Goal: Information Seeking & Learning: Learn about a topic

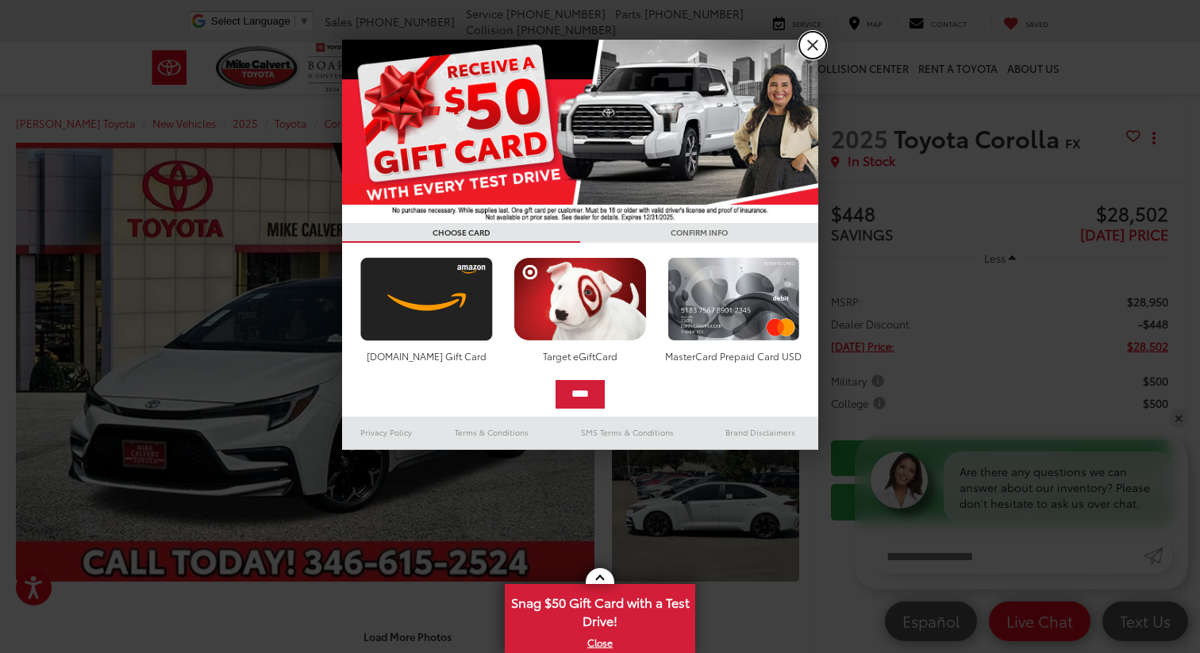
click at [817, 47] on link "X" at bounding box center [812, 45] width 27 height 27
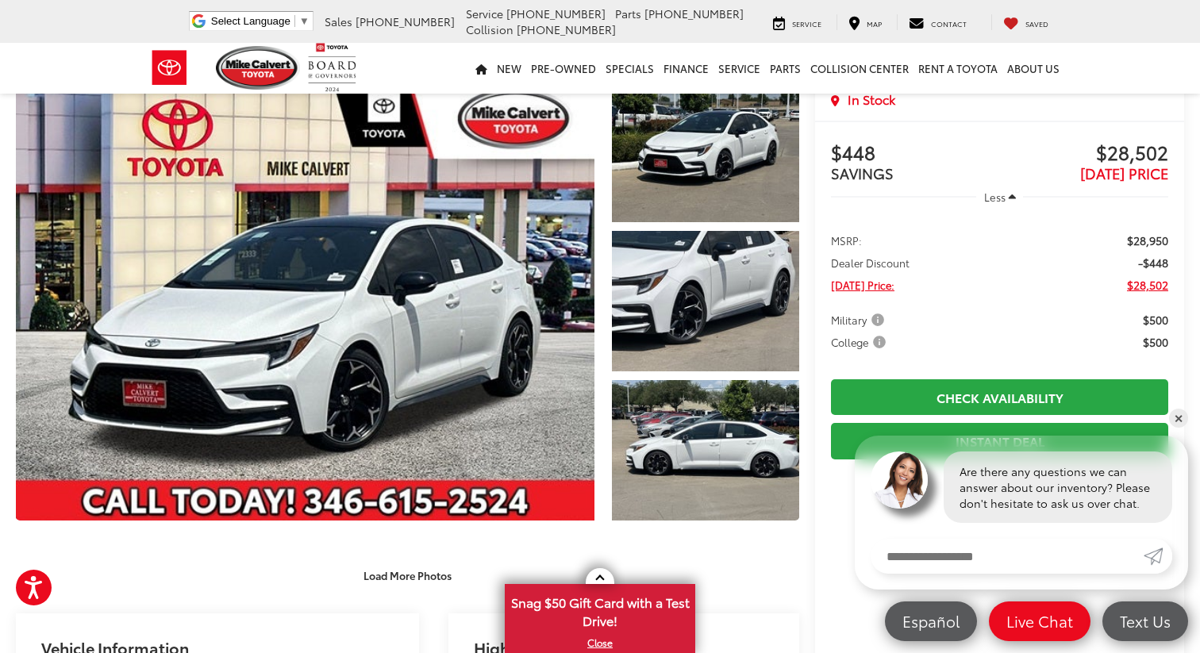
scroll to position [53, 0]
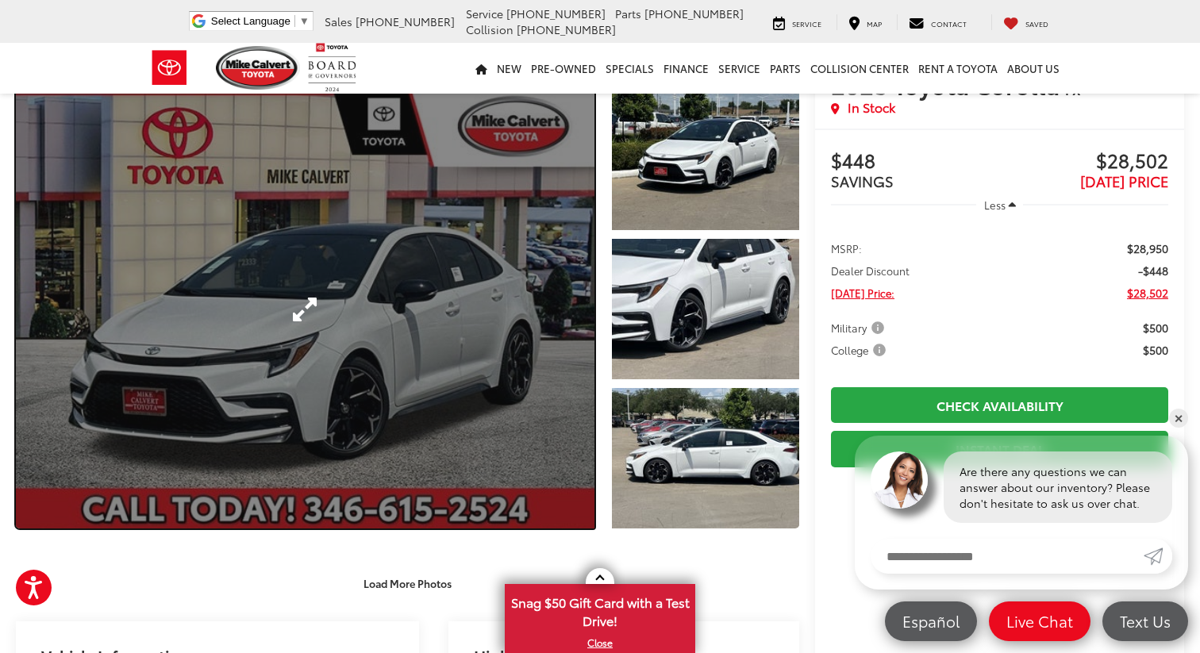
click at [568, 347] on link "Expand Photo 0" at bounding box center [305, 309] width 579 height 439
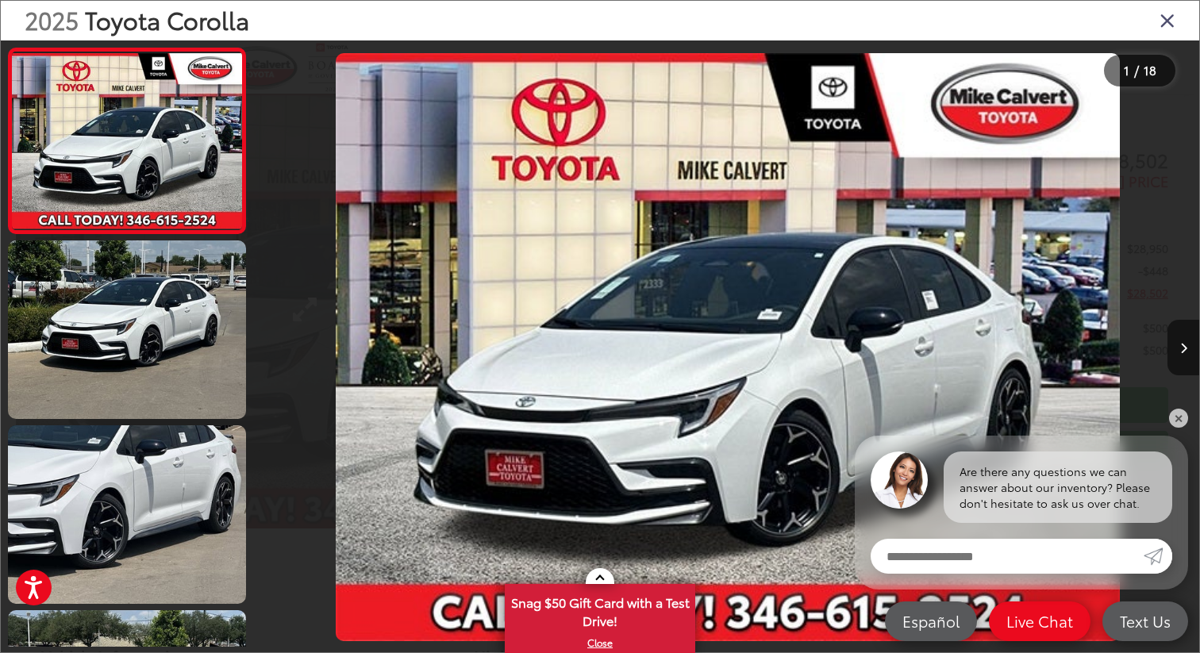
click at [568, 347] on div "2025 Toyota Corolla FX 0" at bounding box center [727, 347] width 943 height 588
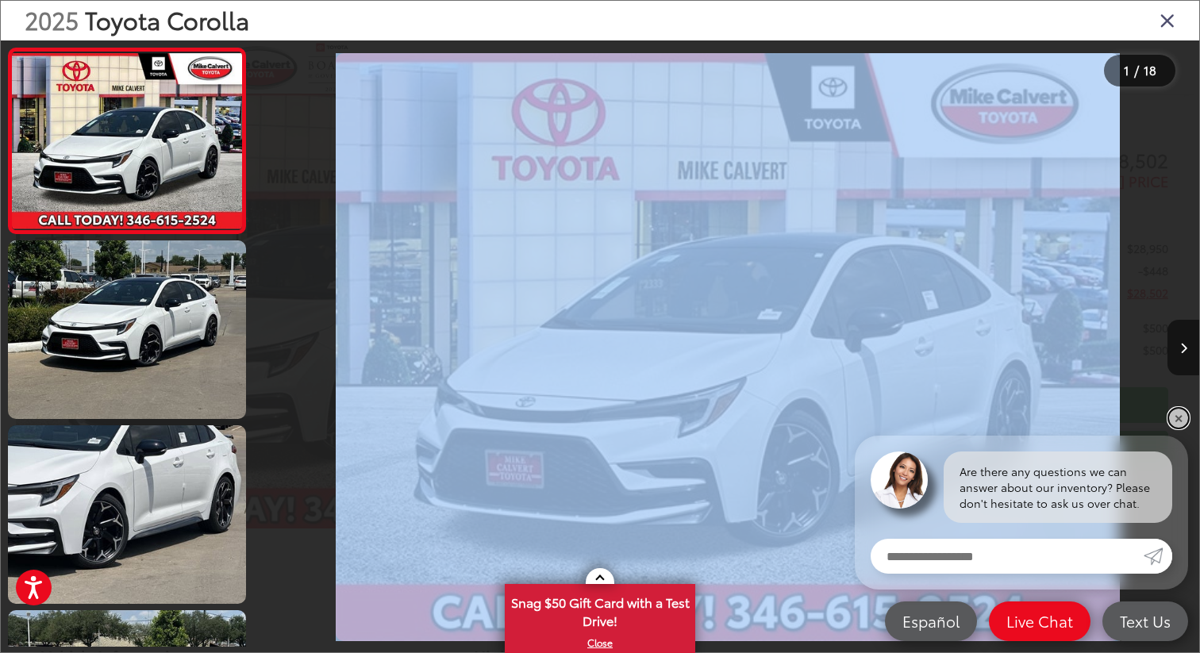
click at [1179, 425] on link "✕" at bounding box center [1178, 418] width 19 height 19
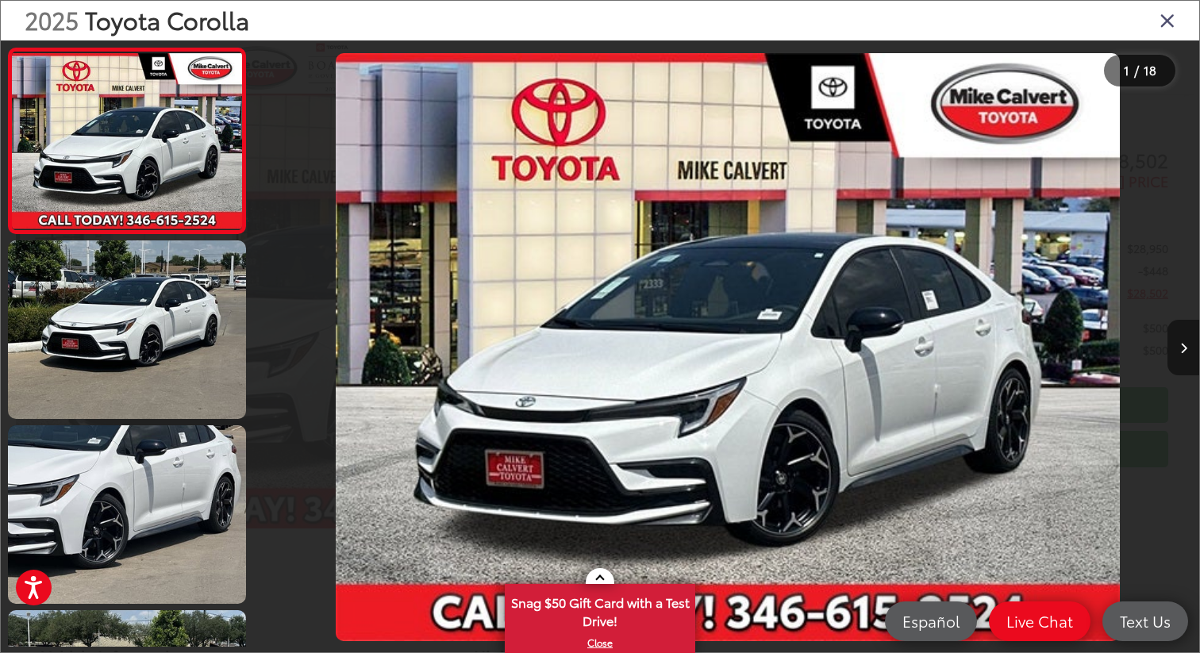
click at [1178, 357] on button "Next image" at bounding box center [1183, 348] width 32 height 56
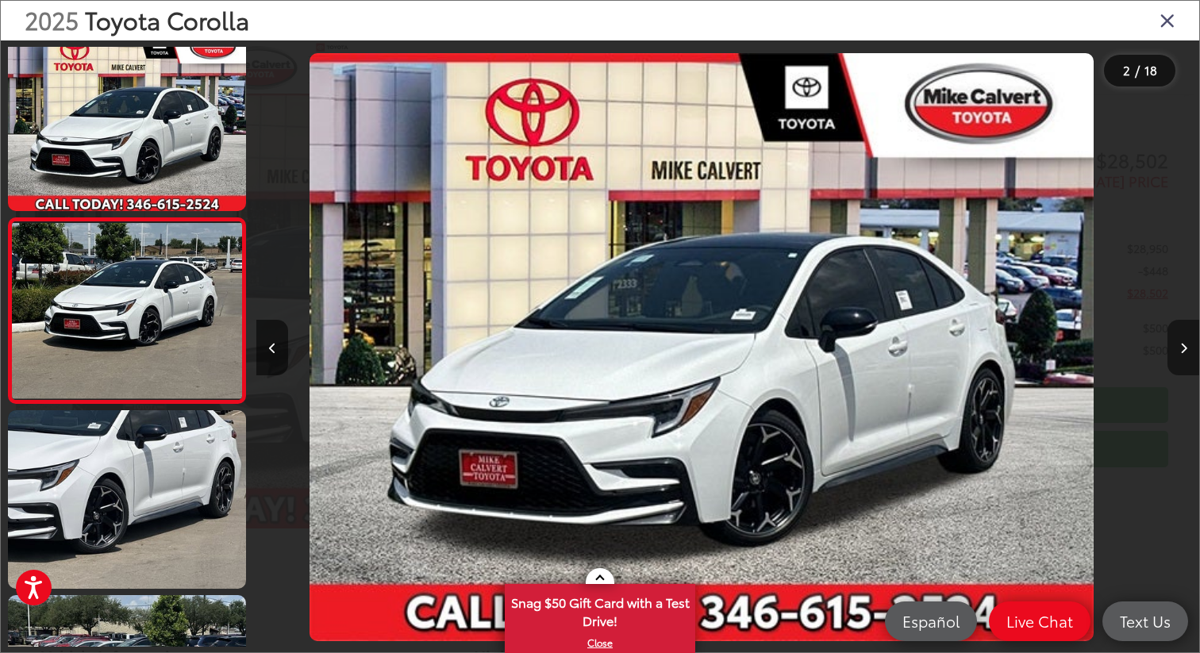
scroll to position [25, 0]
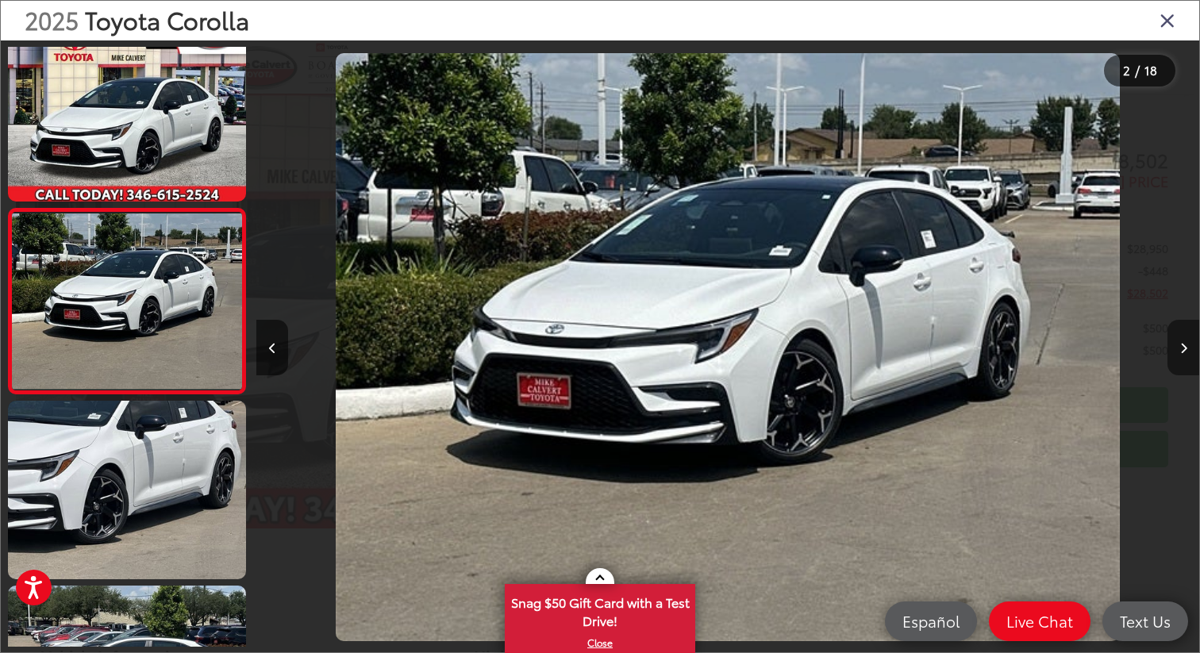
click at [1178, 357] on button "Next image" at bounding box center [1183, 348] width 32 height 56
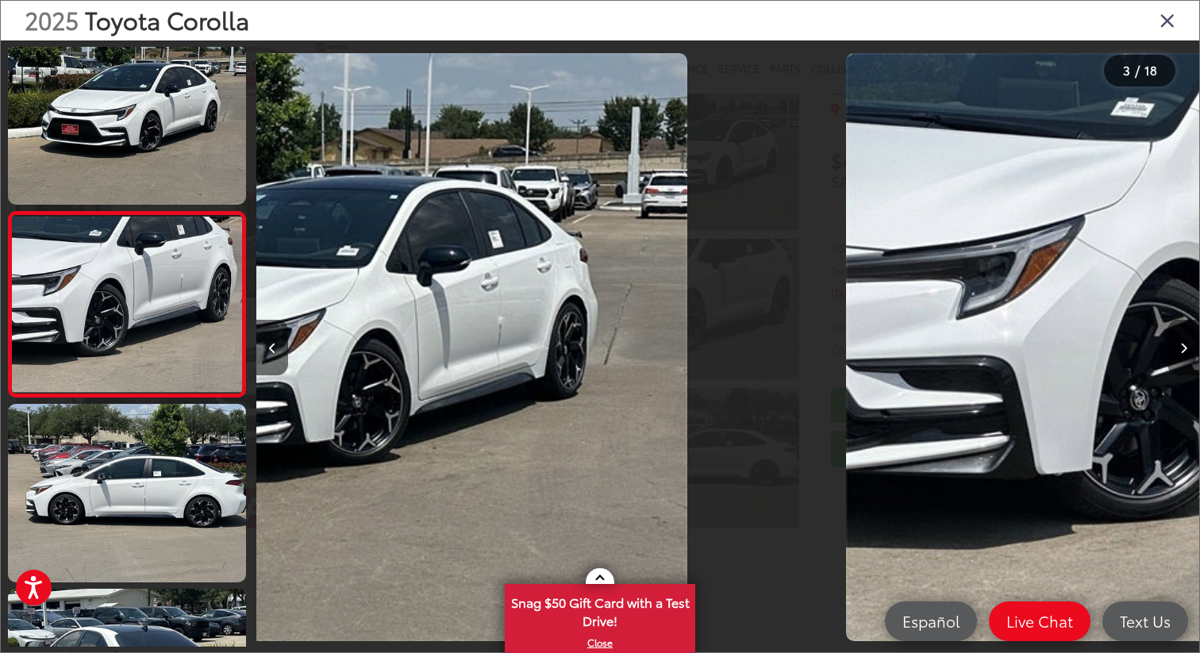
scroll to position [210, 0]
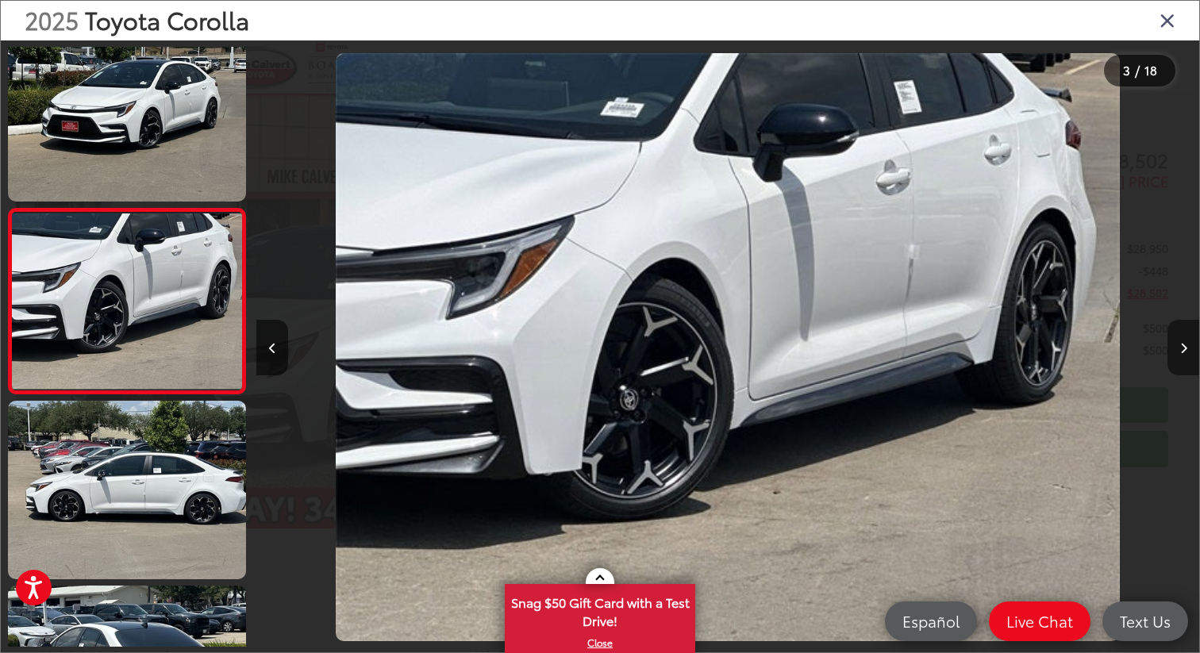
click at [1178, 357] on button "Next image" at bounding box center [1183, 348] width 32 height 56
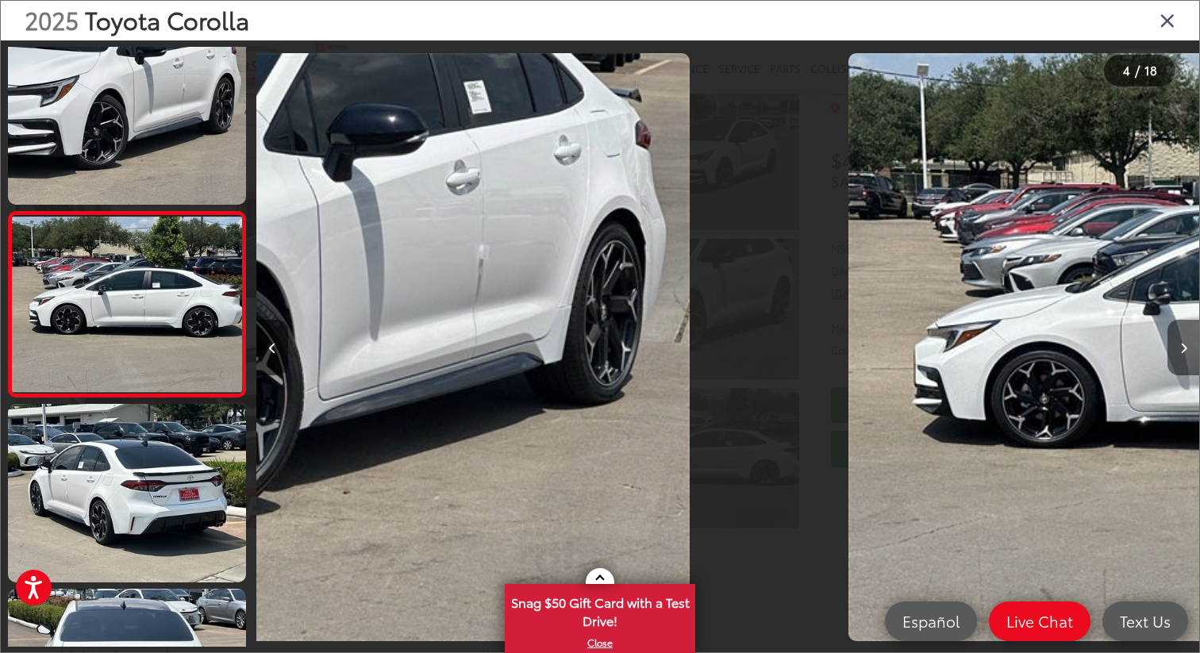
scroll to position [394, 0]
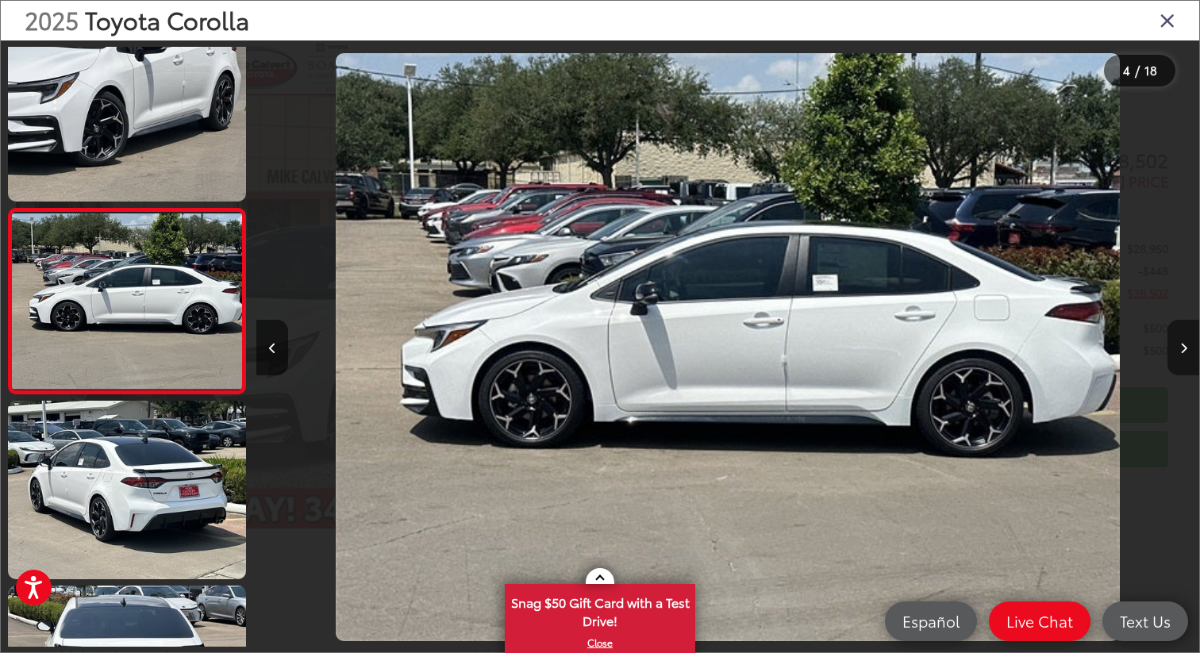
click at [1178, 357] on button "Next image" at bounding box center [1183, 348] width 32 height 56
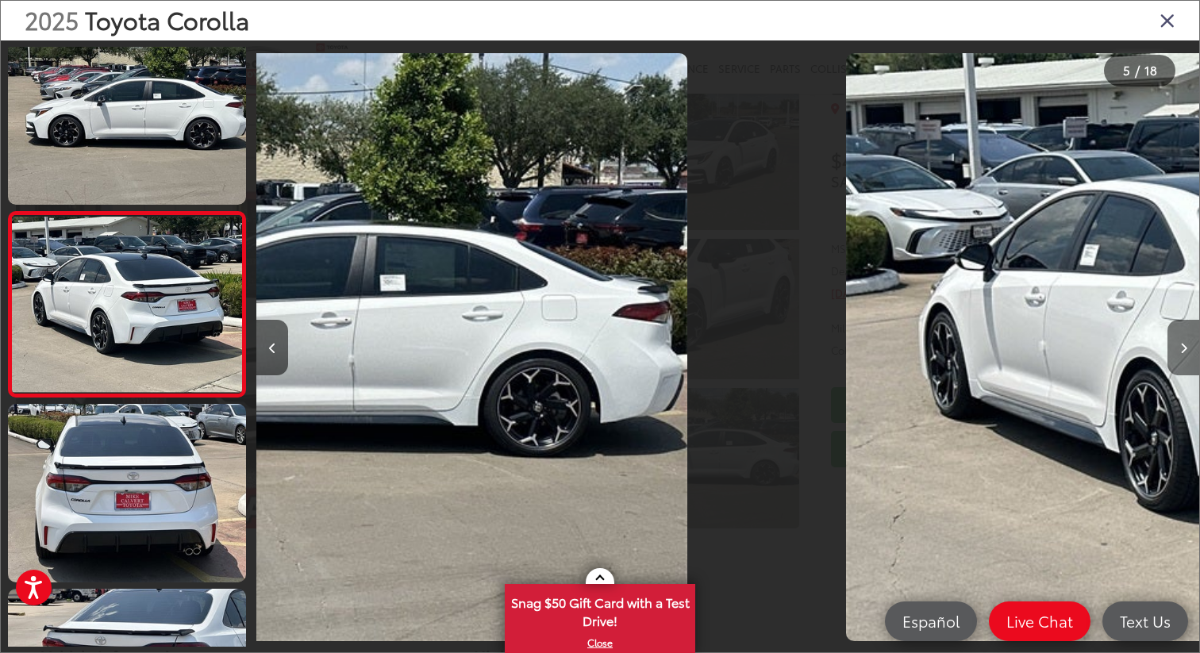
scroll to position [579, 0]
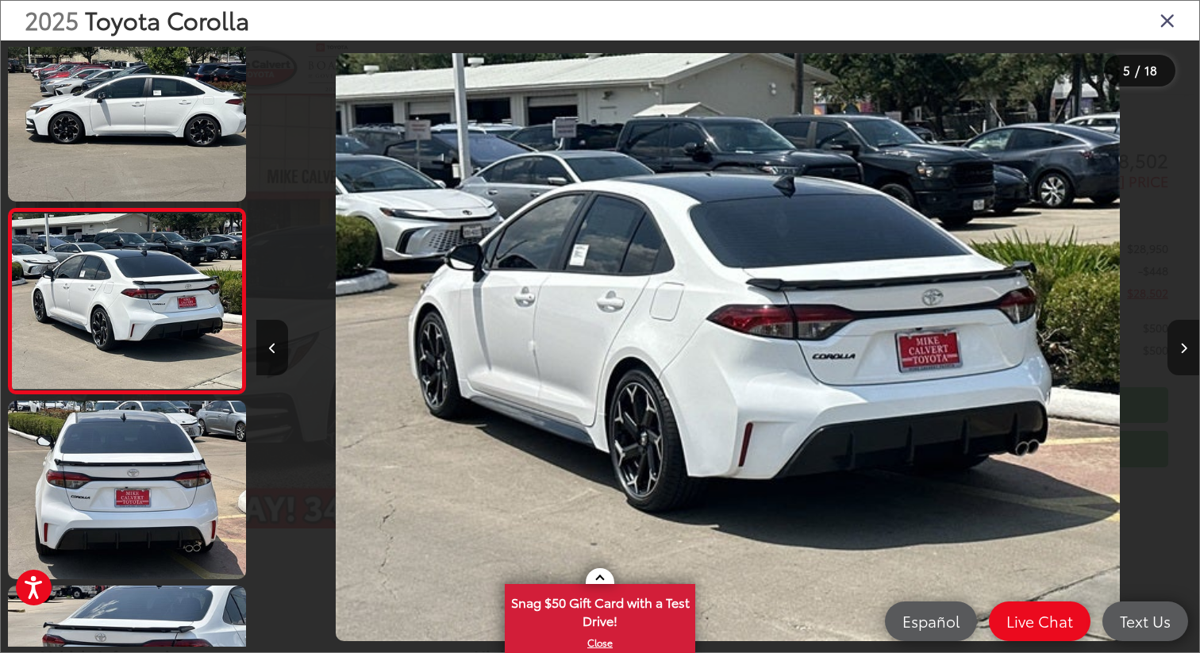
click at [1178, 357] on button "Next image" at bounding box center [1183, 348] width 32 height 56
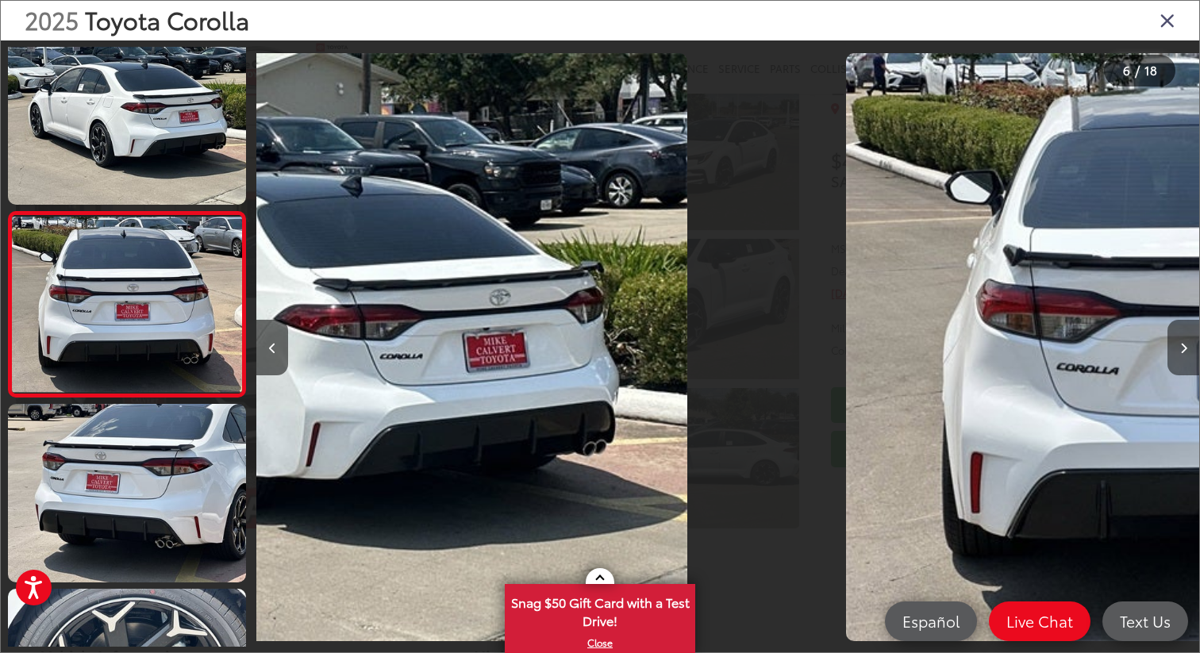
scroll to position [764, 0]
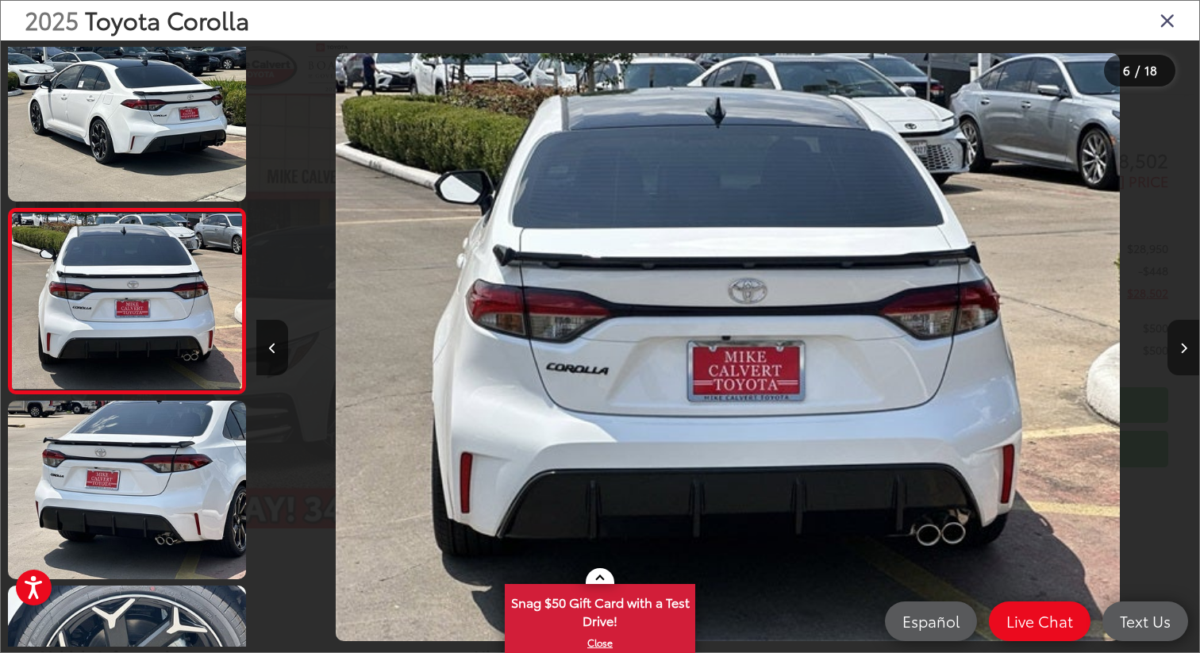
click at [1178, 357] on button "Next image" at bounding box center [1183, 348] width 32 height 56
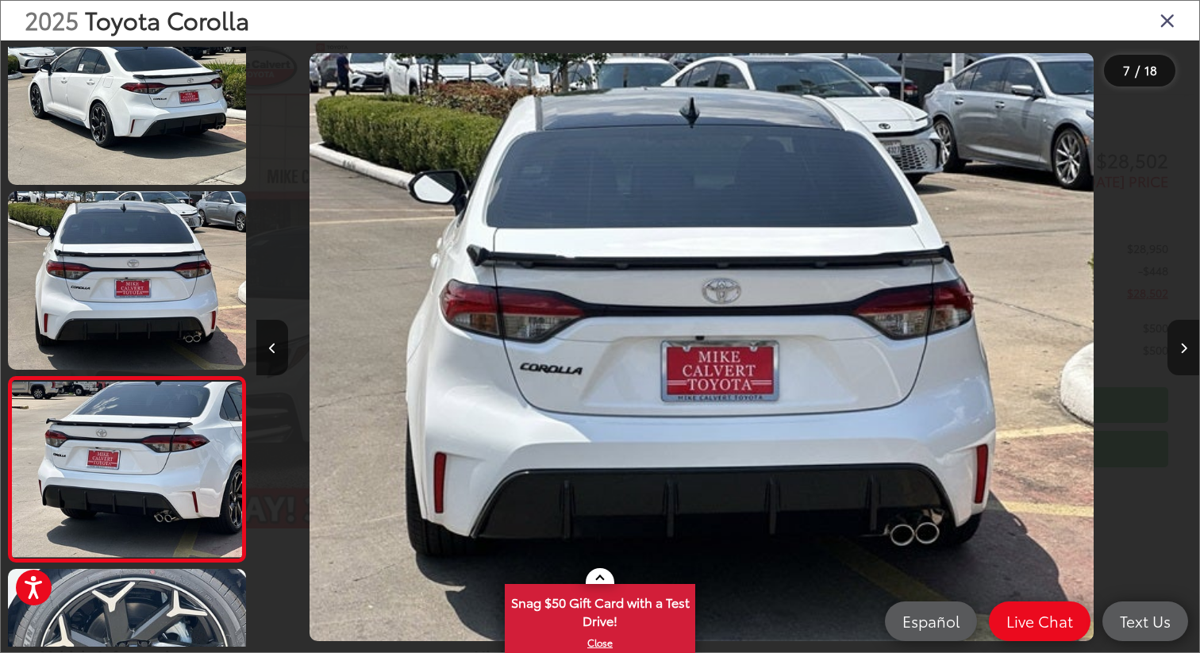
scroll to position [0, 0]
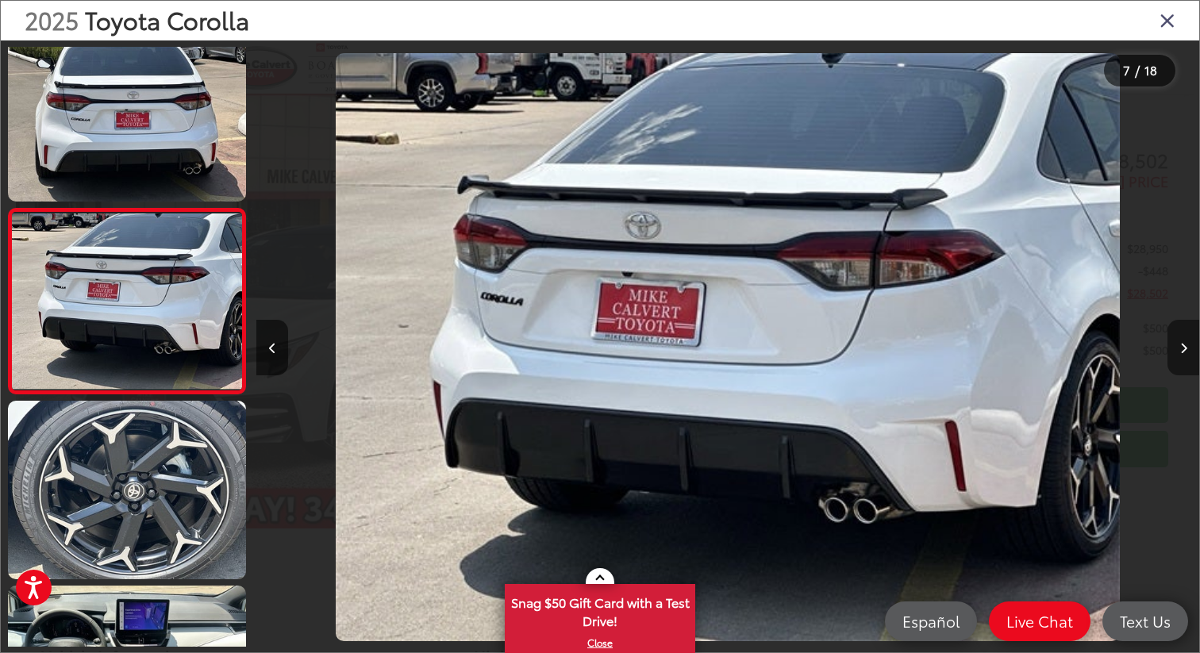
click at [1178, 357] on button "Next image" at bounding box center [1183, 348] width 32 height 56
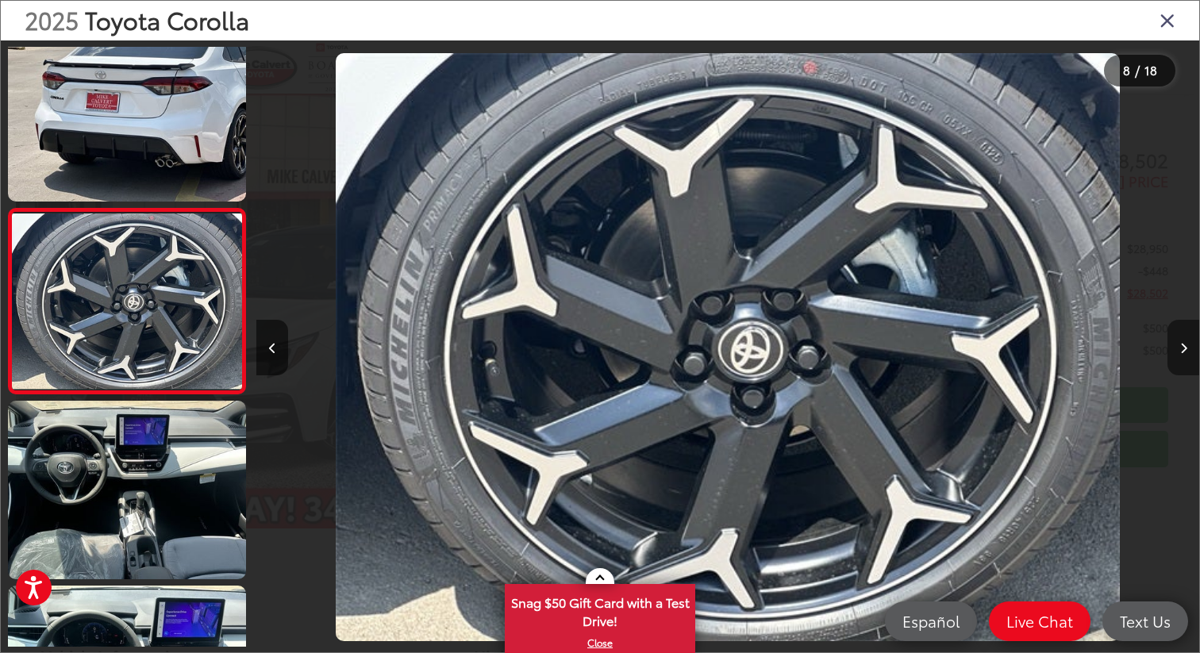
click at [1178, 357] on button "Next image" at bounding box center [1183, 348] width 32 height 56
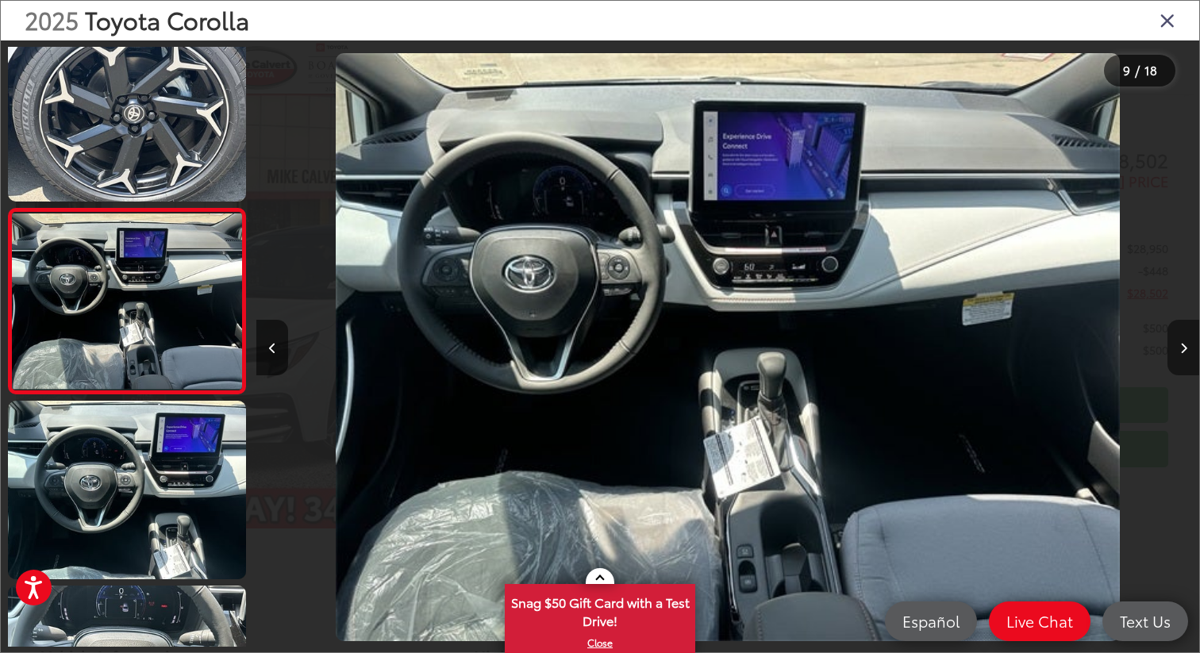
click at [1178, 357] on button "Next image" at bounding box center [1183, 348] width 32 height 56
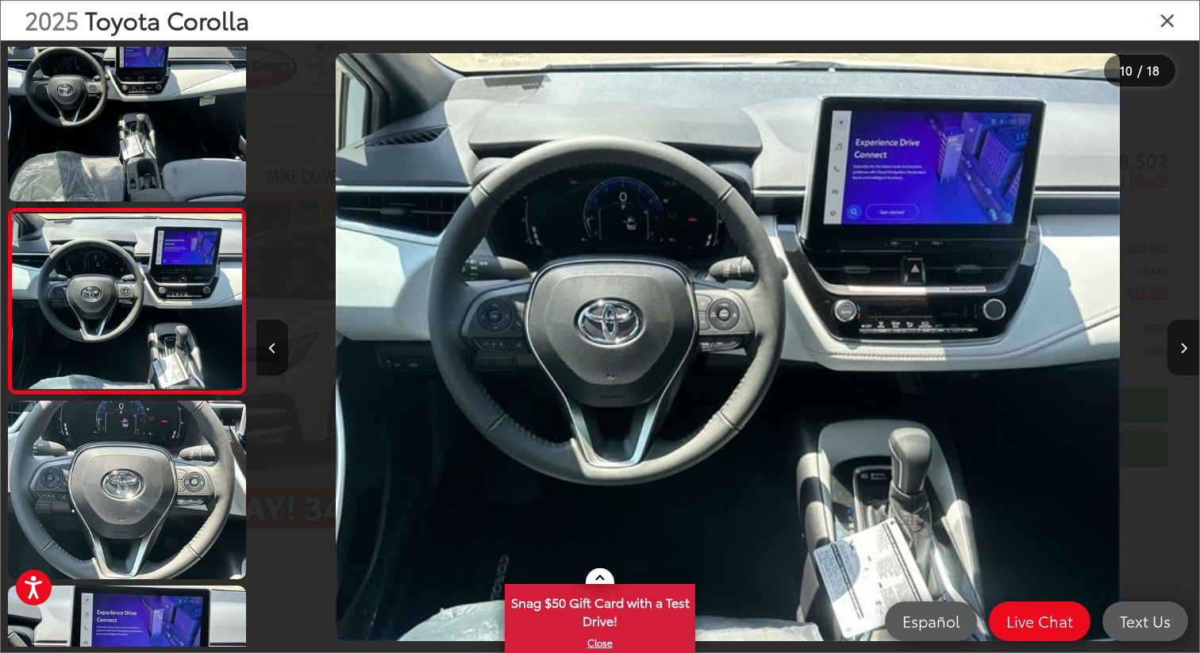
click at [1178, 357] on button "Next image" at bounding box center [1183, 348] width 32 height 56
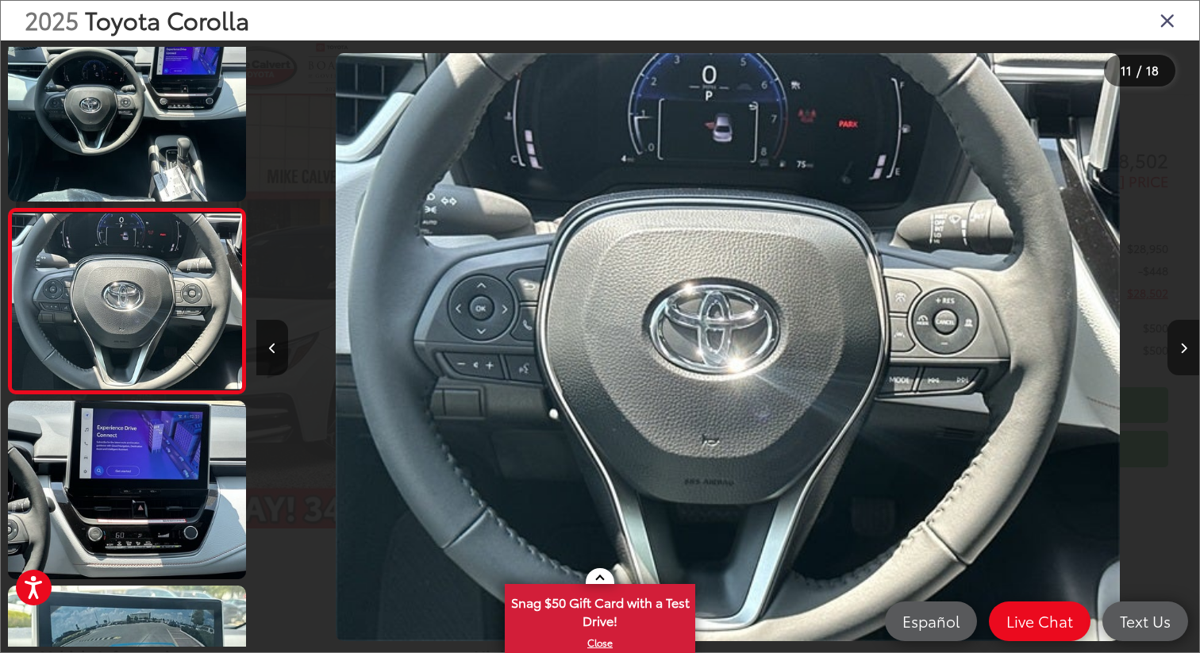
click at [1178, 357] on button "Next image" at bounding box center [1183, 348] width 32 height 56
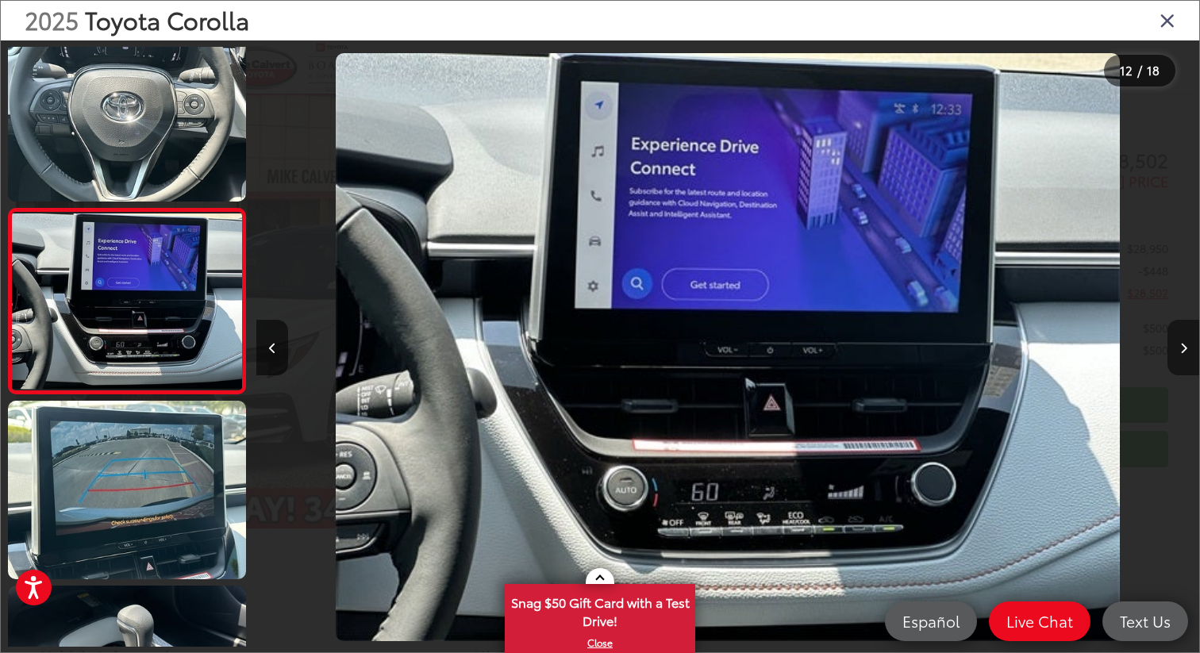
click at [1178, 357] on button "Next image" at bounding box center [1183, 348] width 32 height 56
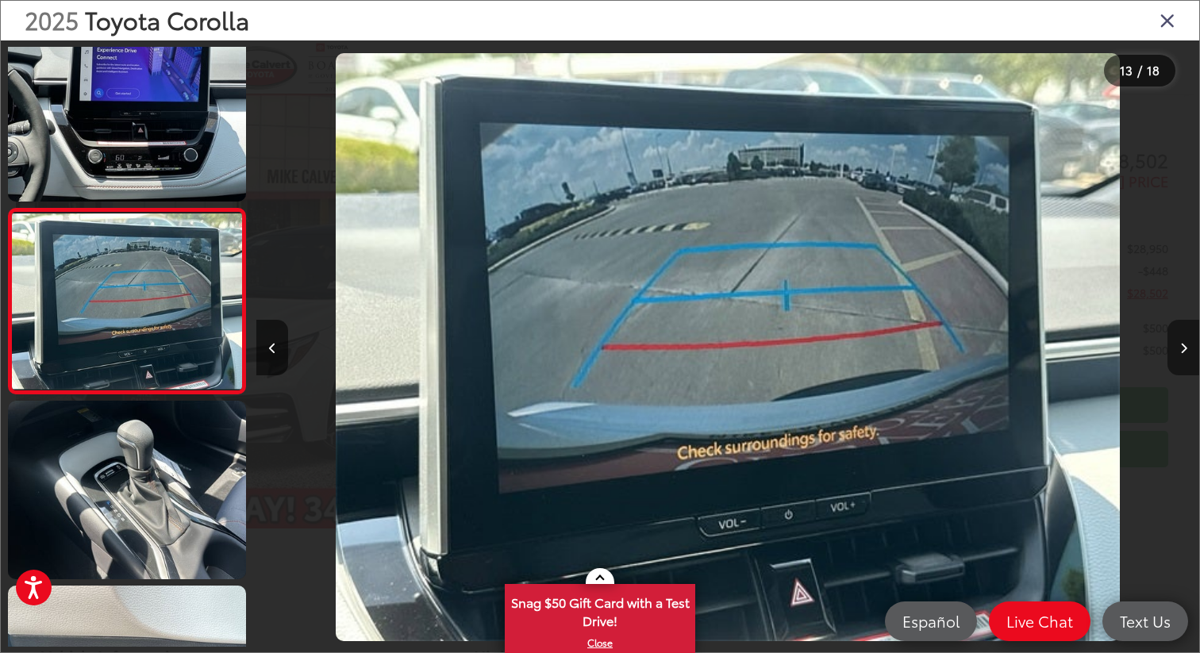
click at [1178, 357] on button "Next image" at bounding box center [1183, 348] width 32 height 56
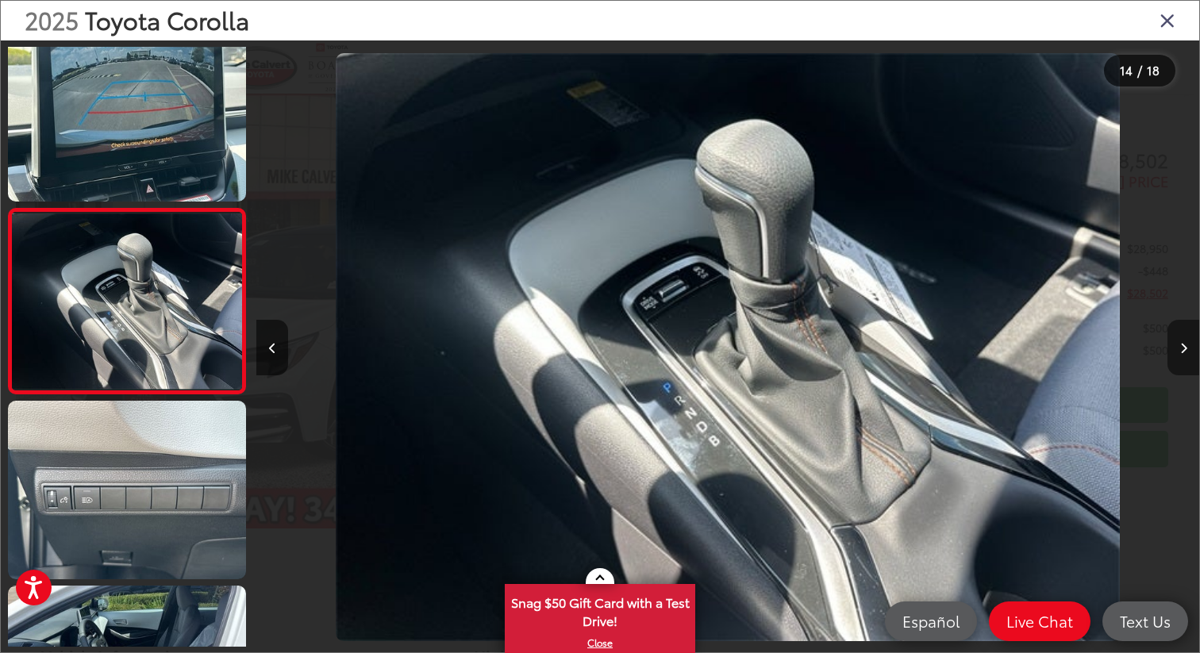
click at [1178, 357] on button "Next image" at bounding box center [1183, 348] width 32 height 56
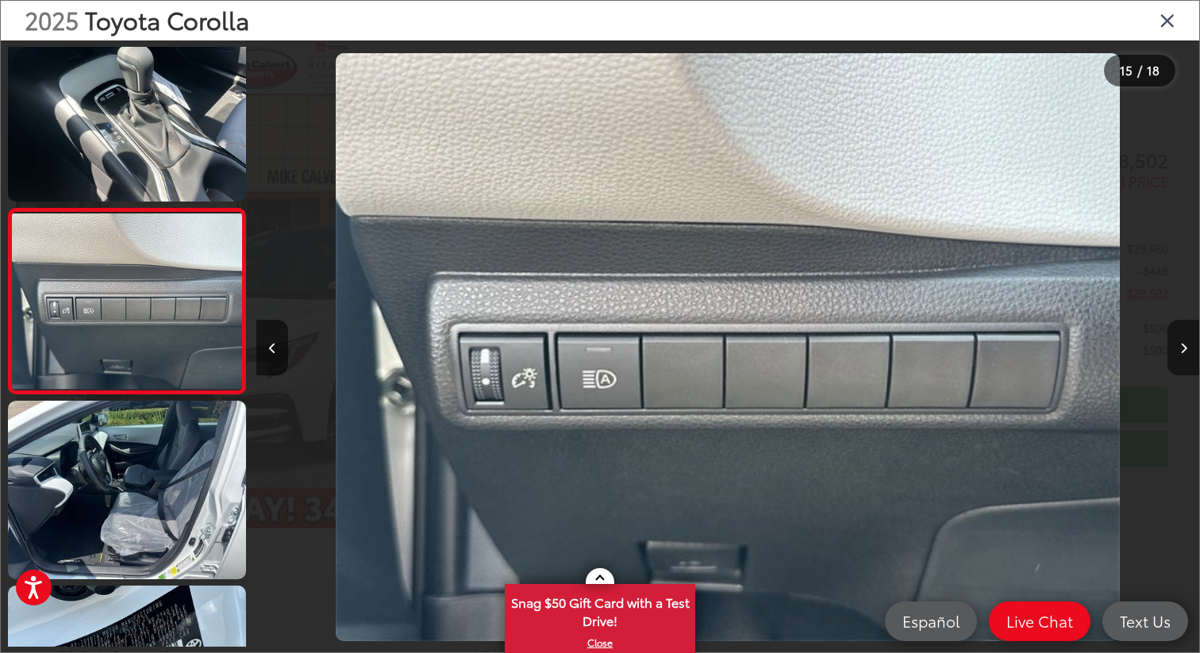
click at [1178, 357] on button "Next image" at bounding box center [1183, 348] width 32 height 56
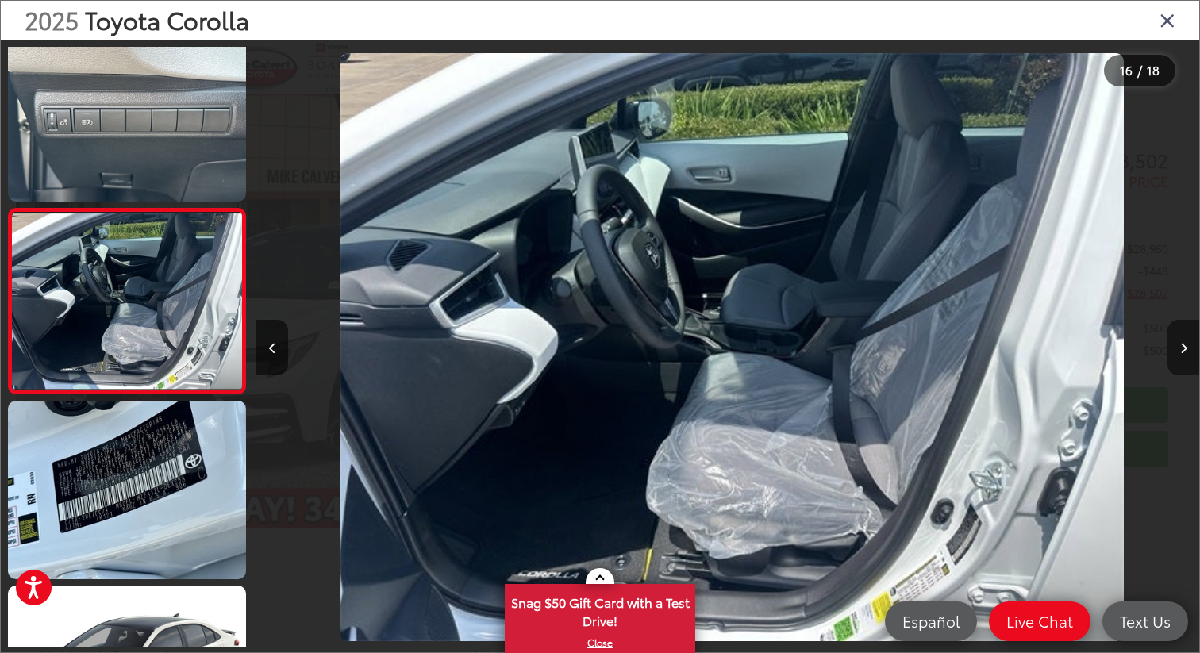
click at [1178, 357] on button "Next image" at bounding box center [1183, 348] width 32 height 56
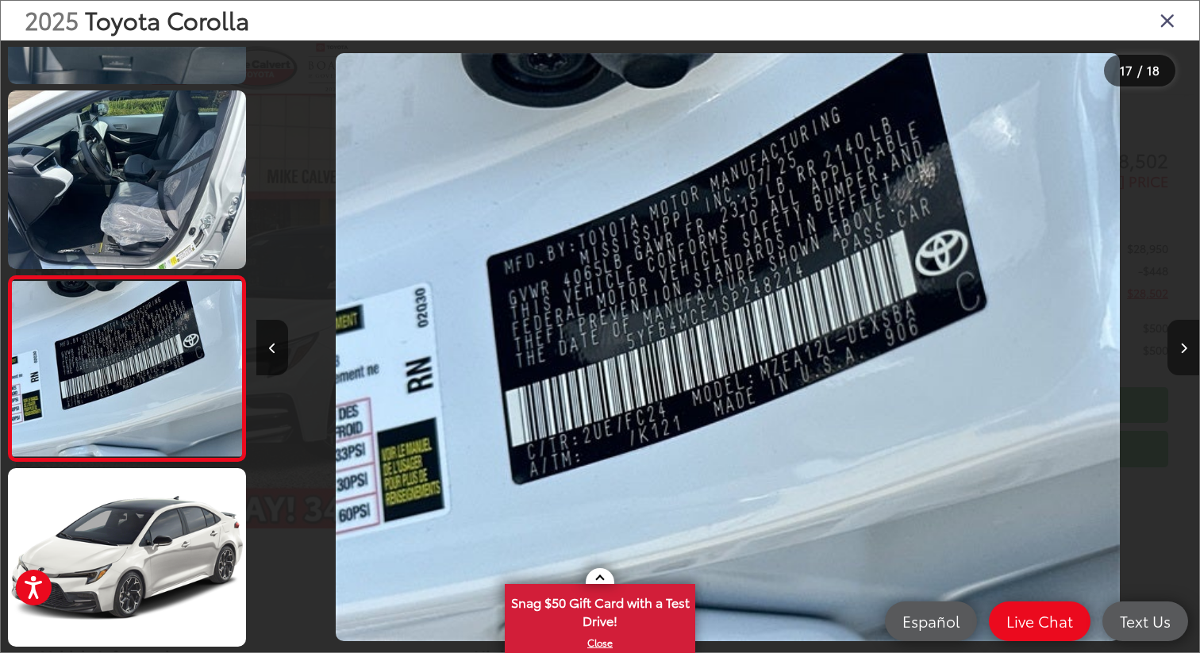
click at [1178, 357] on button "Next image" at bounding box center [1183, 348] width 32 height 56
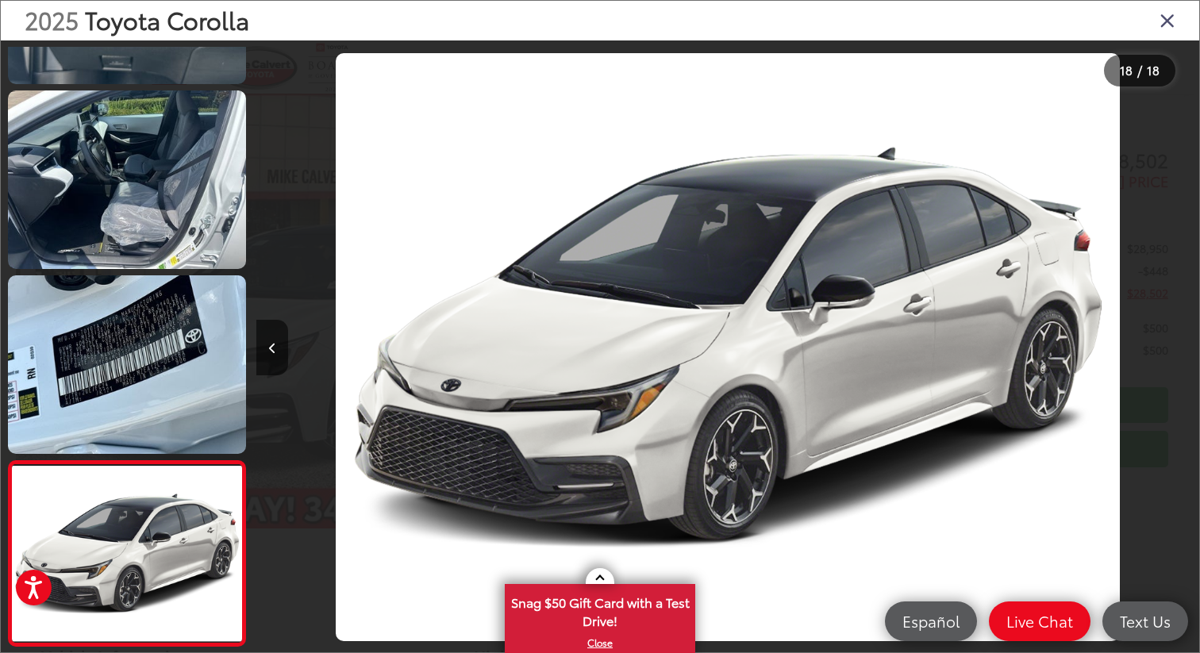
click at [1178, 357] on div at bounding box center [1081, 346] width 236 height 613
click at [1173, 17] on icon "Close gallery" at bounding box center [1167, 20] width 16 height 21
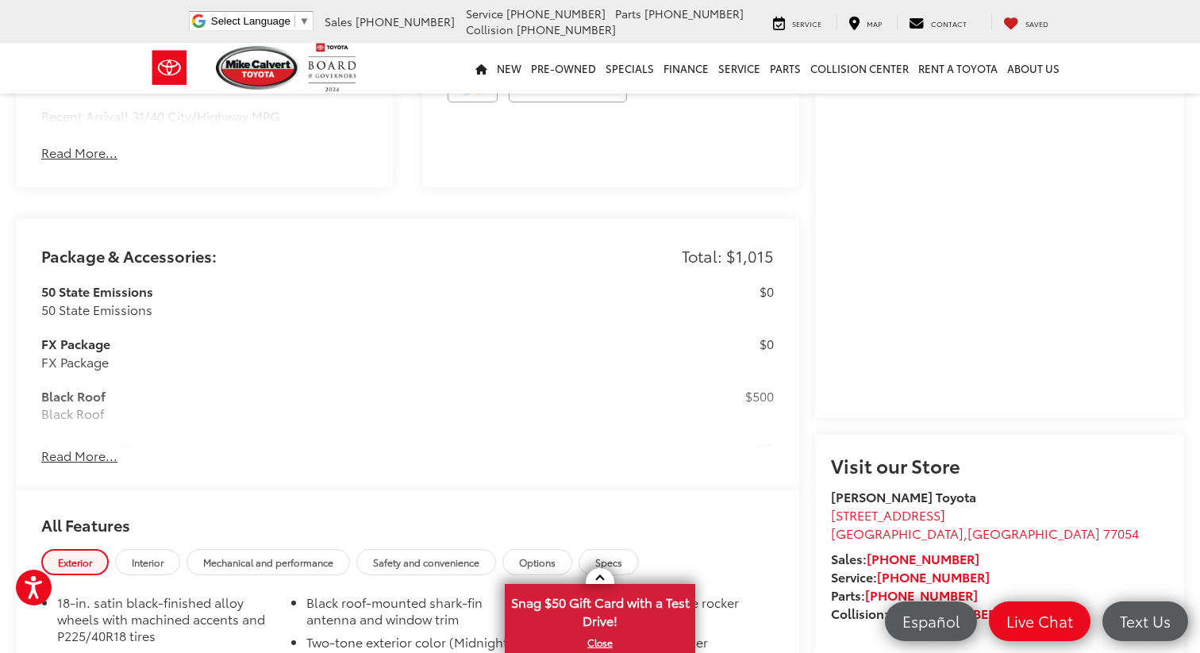
click at [79, 447] on button "Read More..." at bounding box center [79, 456] width 76 height 18
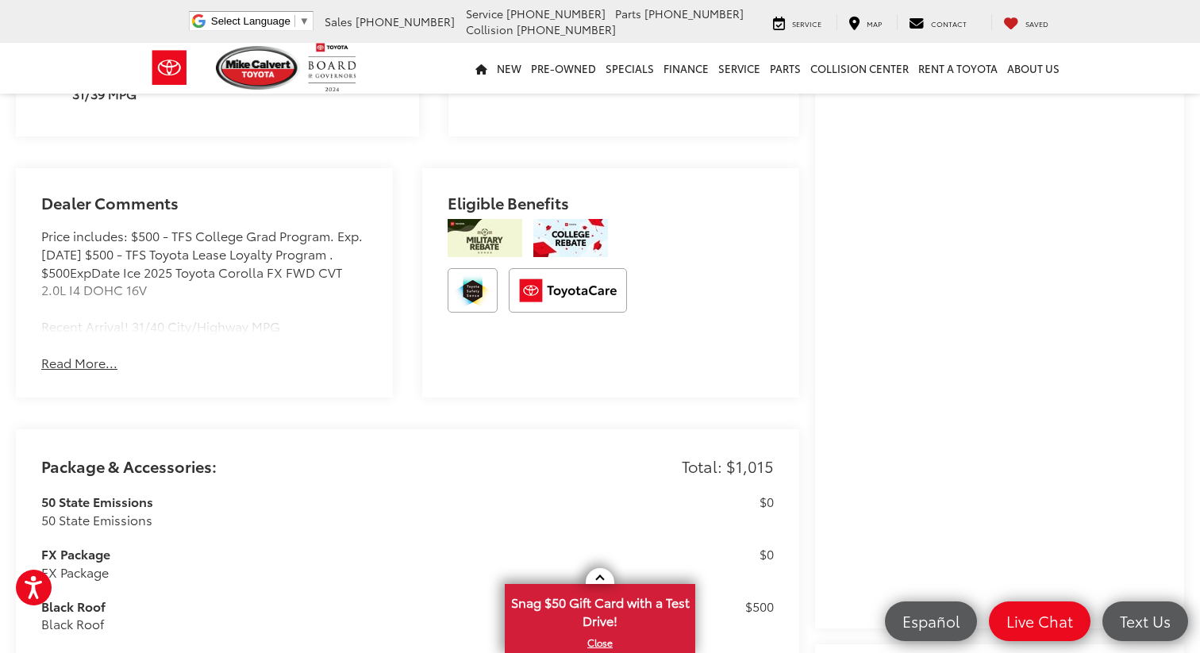
scroll to position [971, 0]
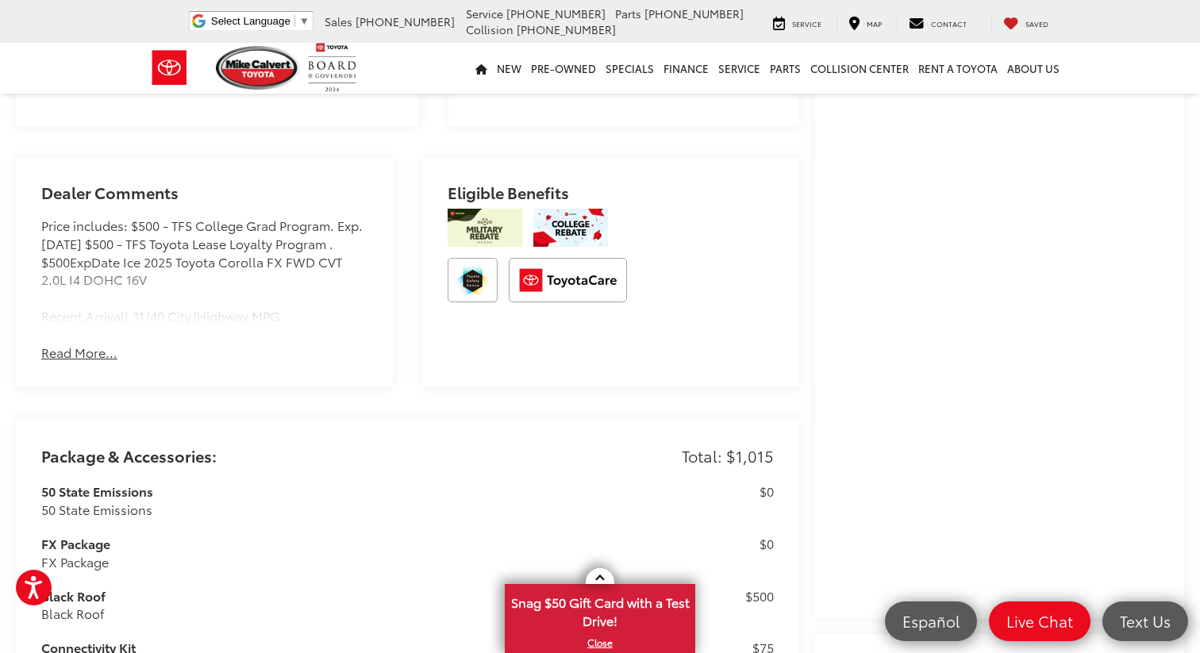
click at [89, 344] on button "Read More..." at bounding box center [79, 353] width 76 height 18
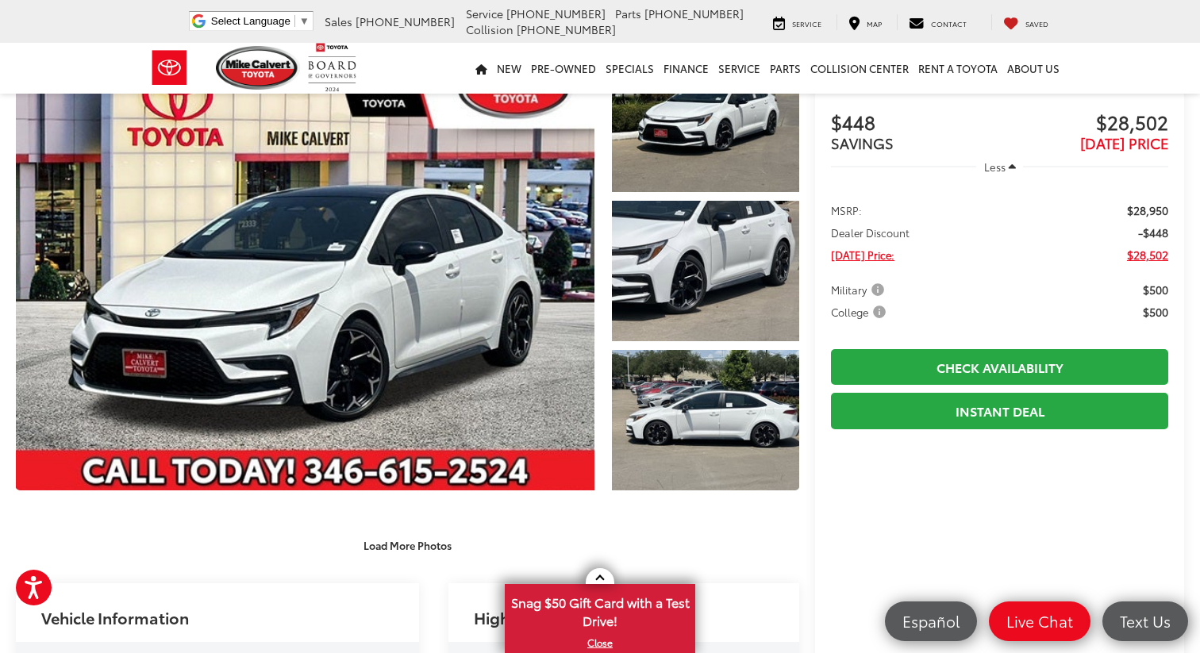
scroll to position [0, 0]
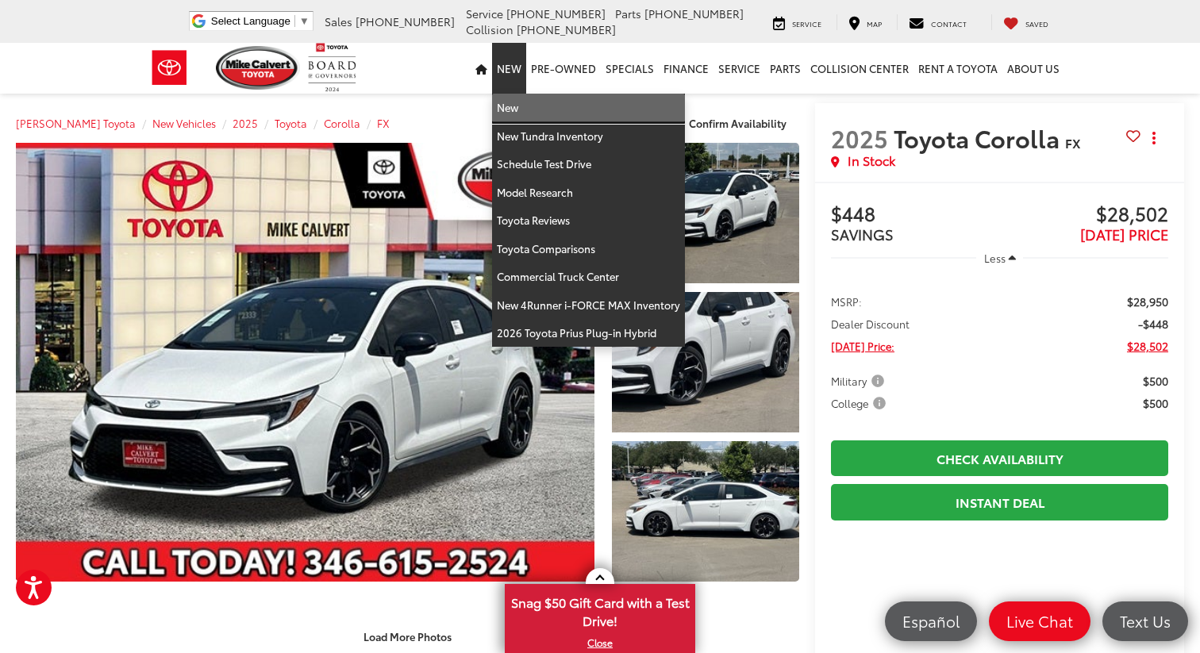
click at [519, 106] on link "New" at bounding box center [588, 108] width 193 height 29
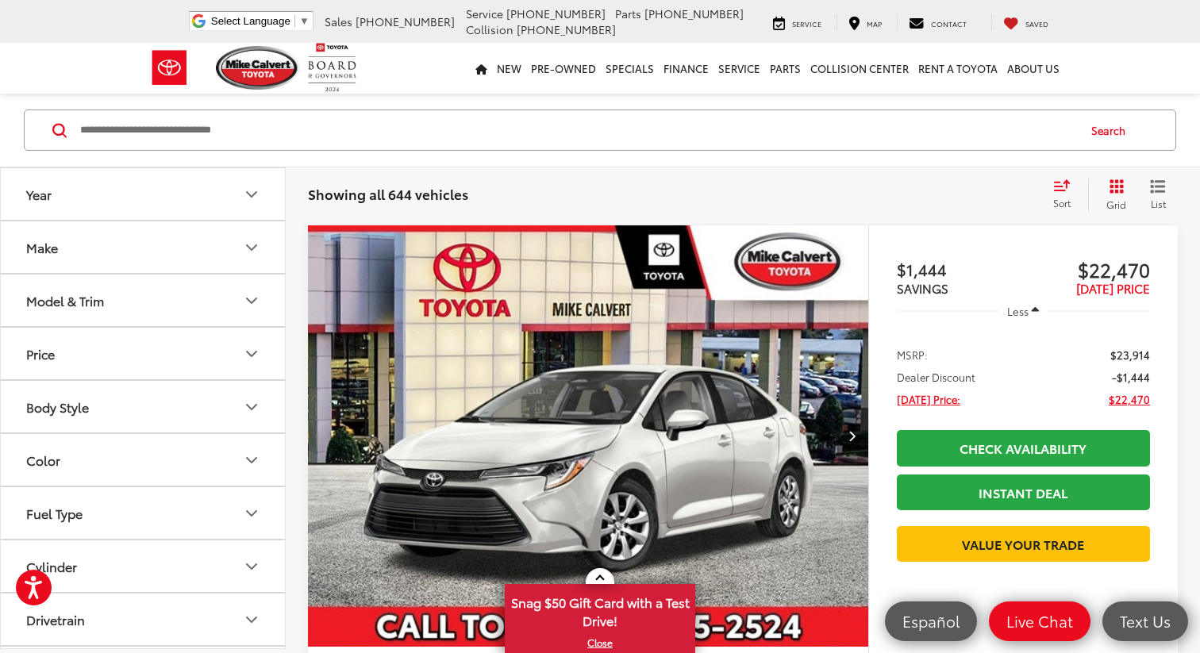
click at [259, 254] on icon "Make" at bounding box center [251, 247] width 19 height 19
click at [225, 414] on button "Model & Trim" at bounding box center [144, 403] width 286 height 52
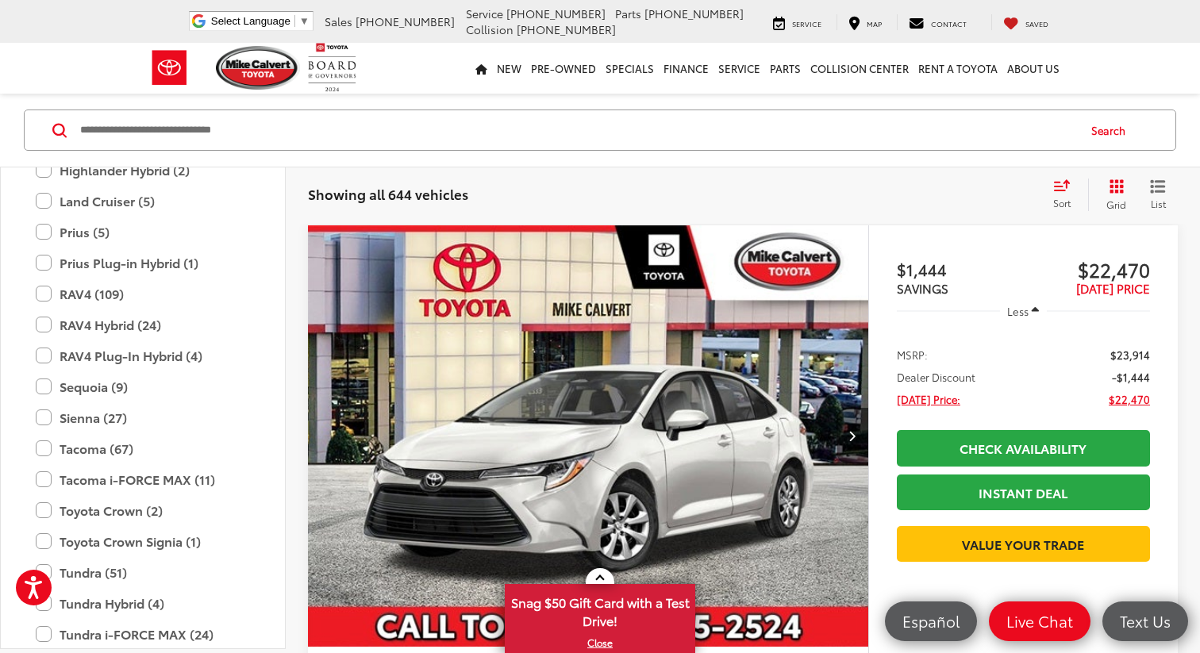
scroll to position [840, 0]
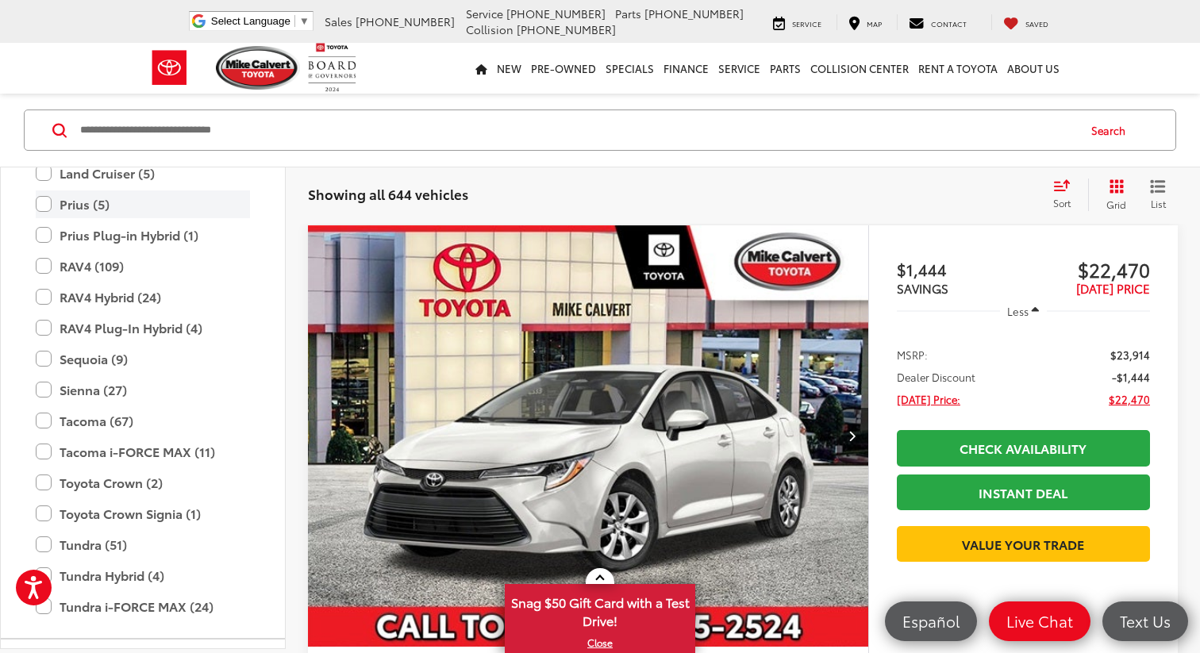
click at [44, 203] on label "Prius (5)" at bounding box center [143, 204] width 214 height 28
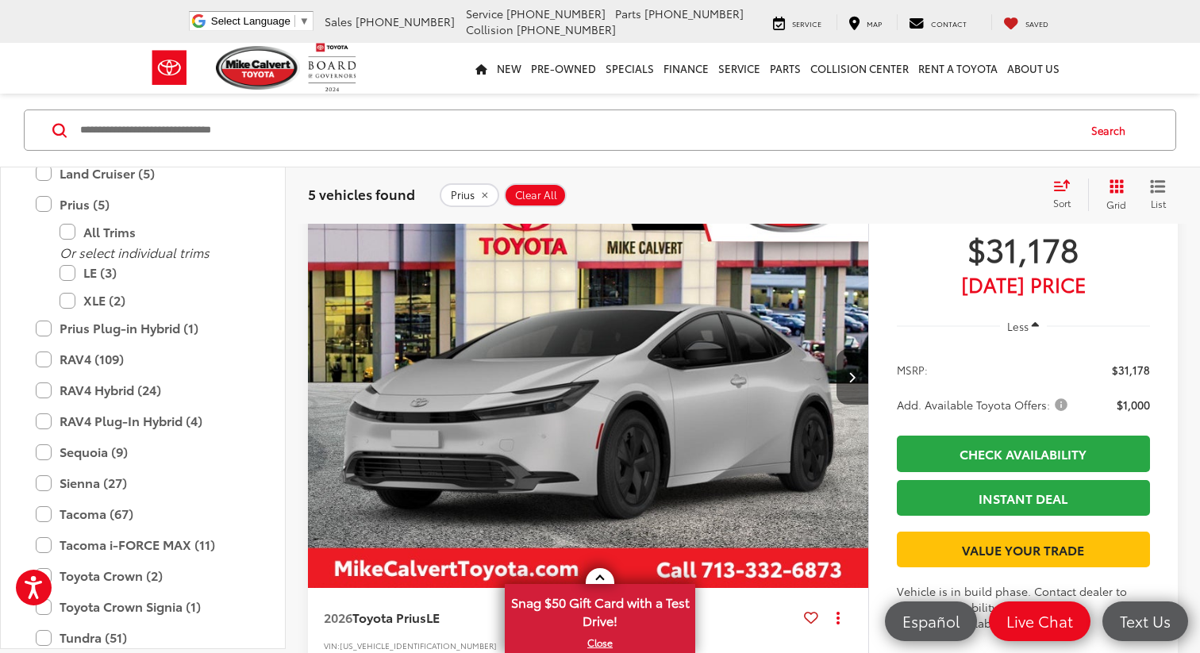
scroll to position [1586, 0]
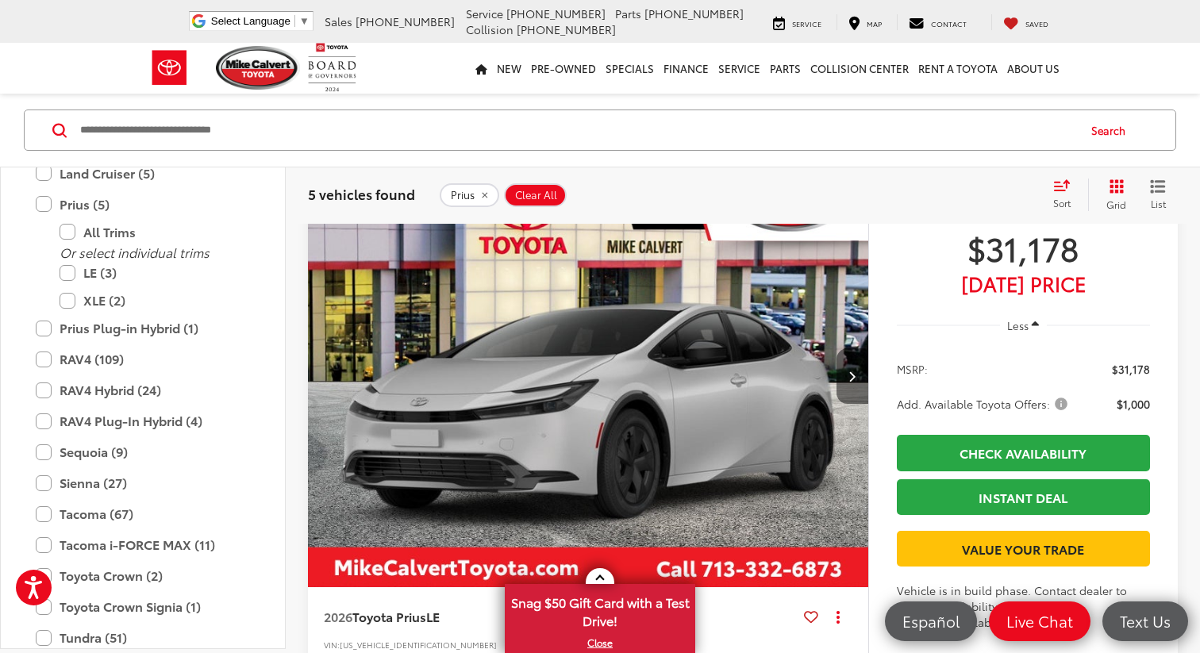
click at [860, 375] on button "Next image" at bounding box center [852, 376] width 32 height 56
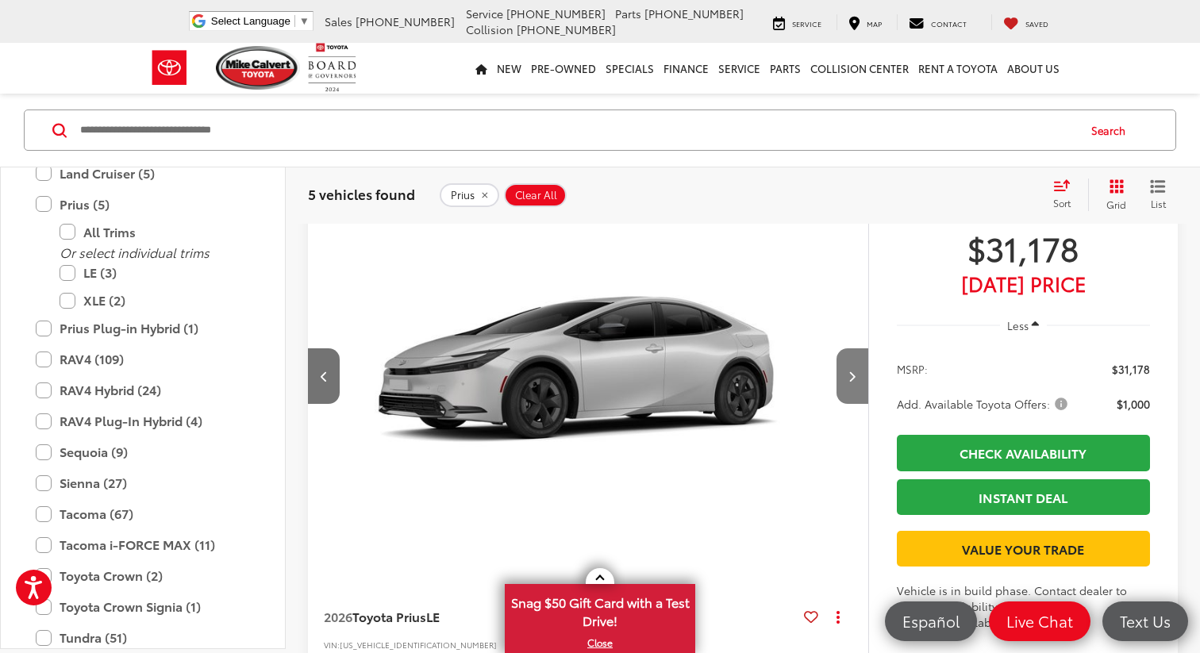
click at [860, 375] on button "Next image" at bounding box center [852, 376] width 32 height 56
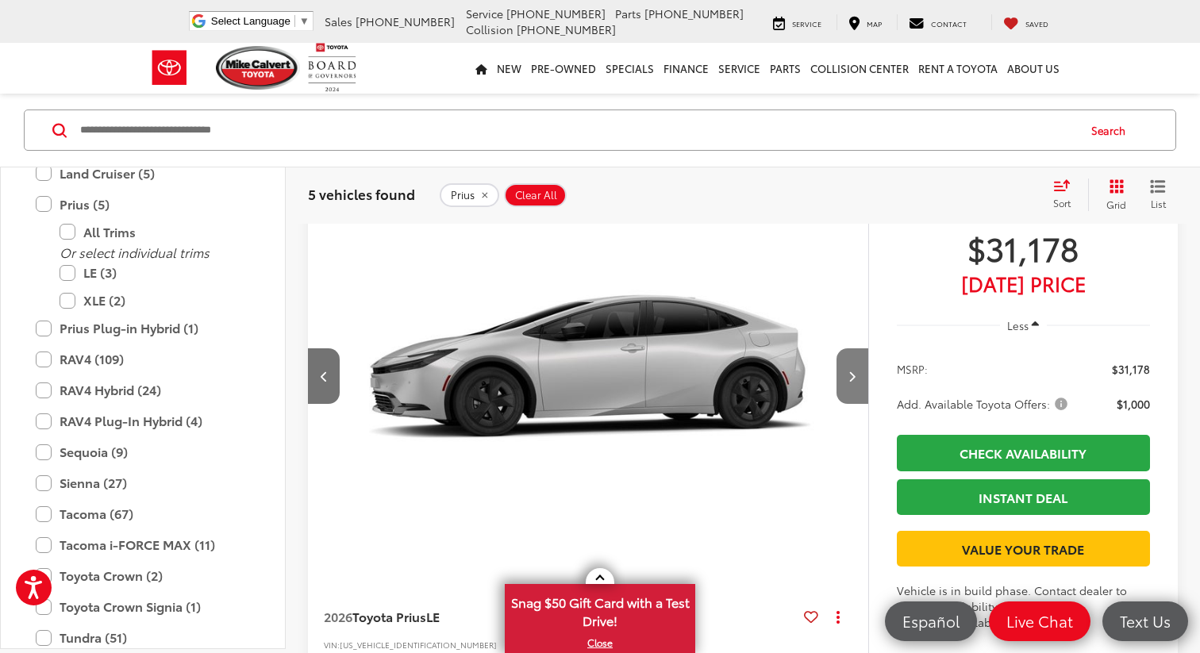
click at [860, 375] on button "Next image" at bounding box center [852, 376] width 32 height 56
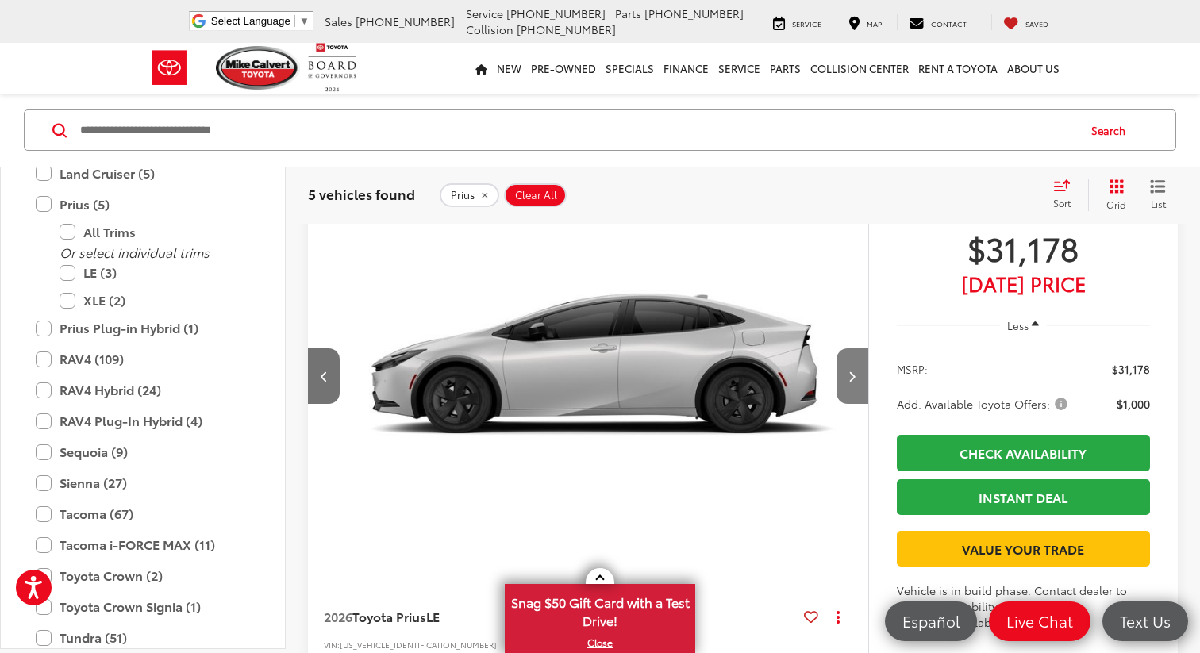
click at [860, 375] on button "Next image" at bounding box center [852, 376] width 32 height 56
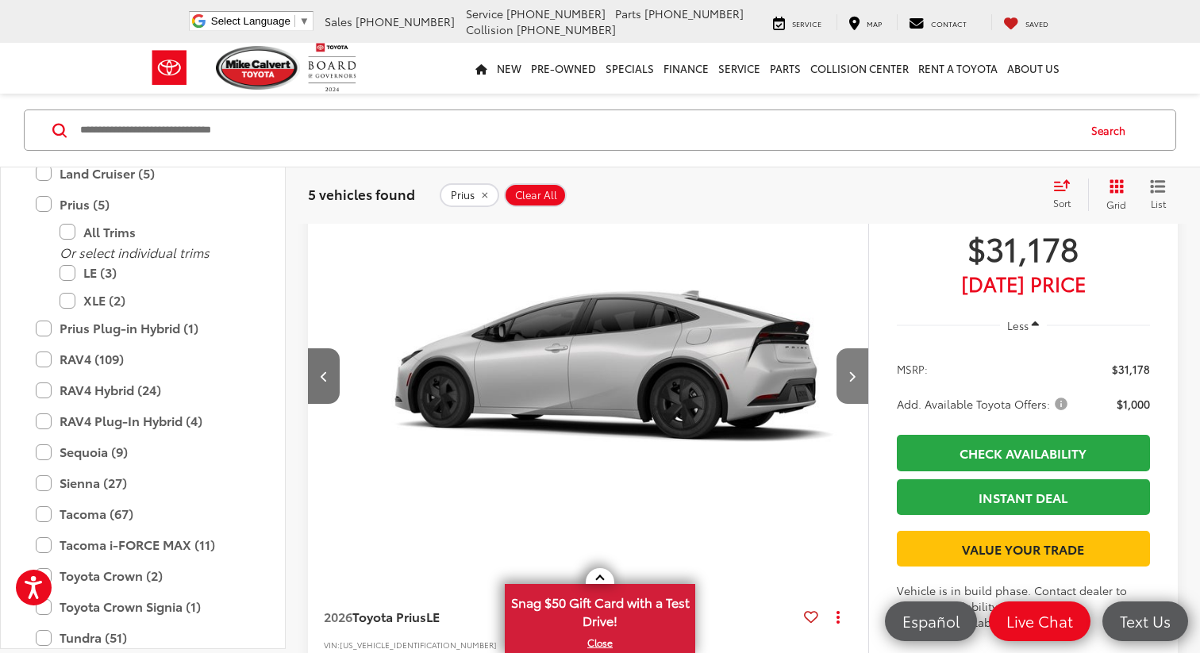
click at [860, 375] on button "Next image" at bounding box center [852, 376] width 32 height 56
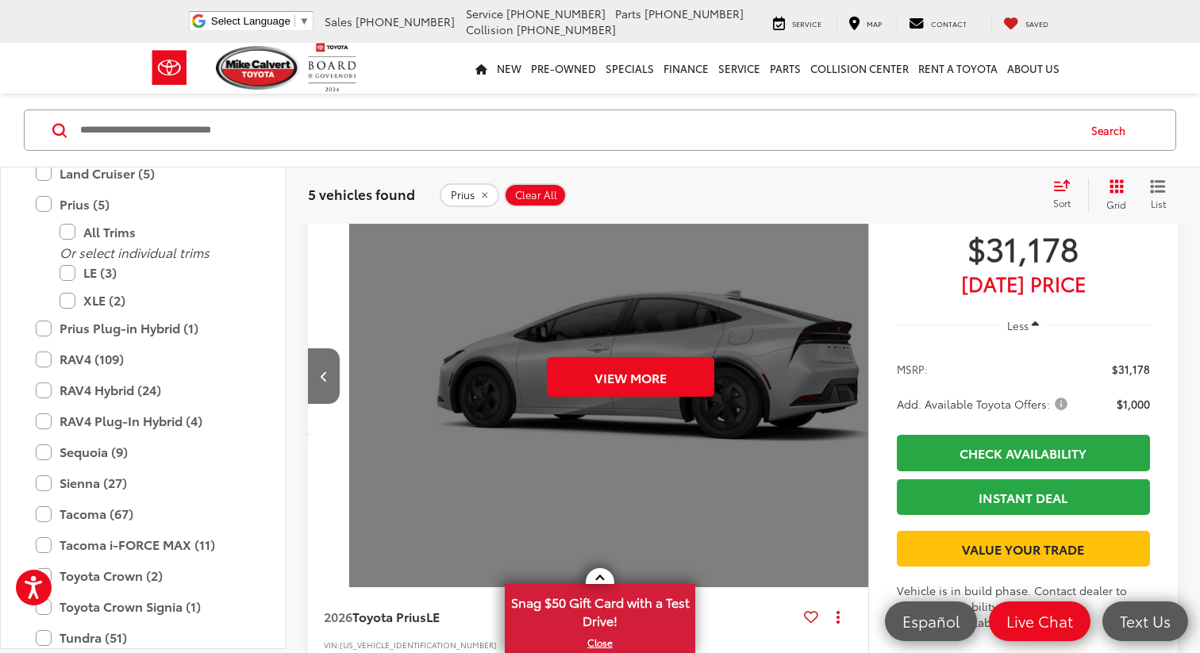
scroll to position [0, 2813]
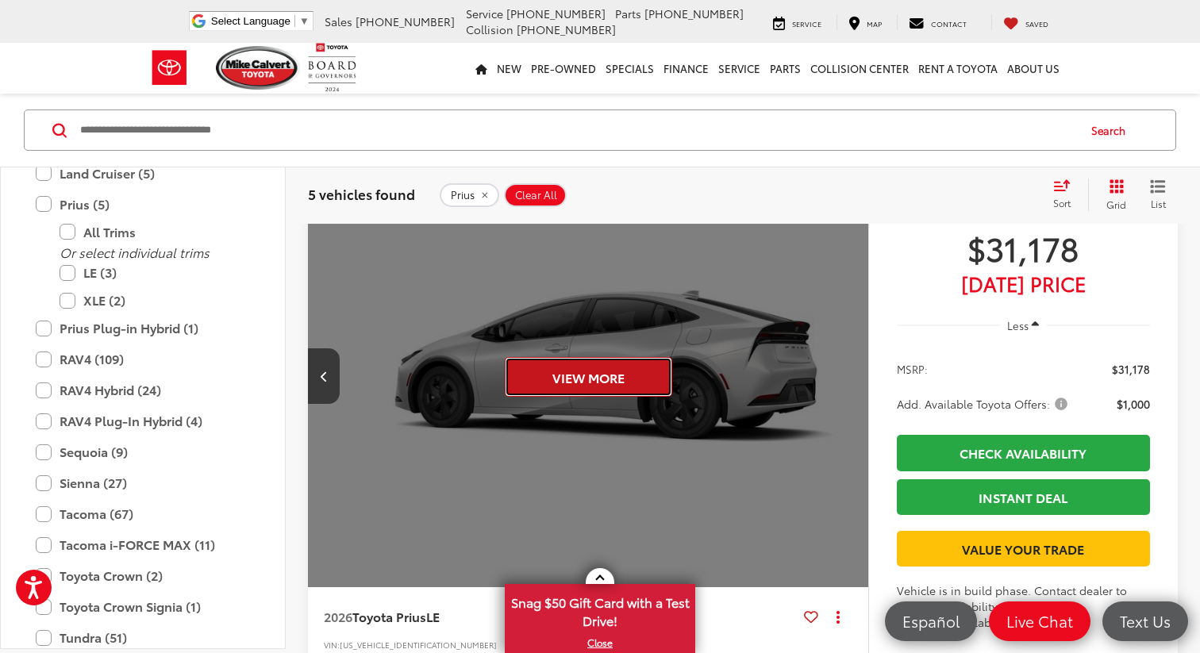
click at [567, 361] on button "View More" at bounding box center [588, 377] width 167 height 40
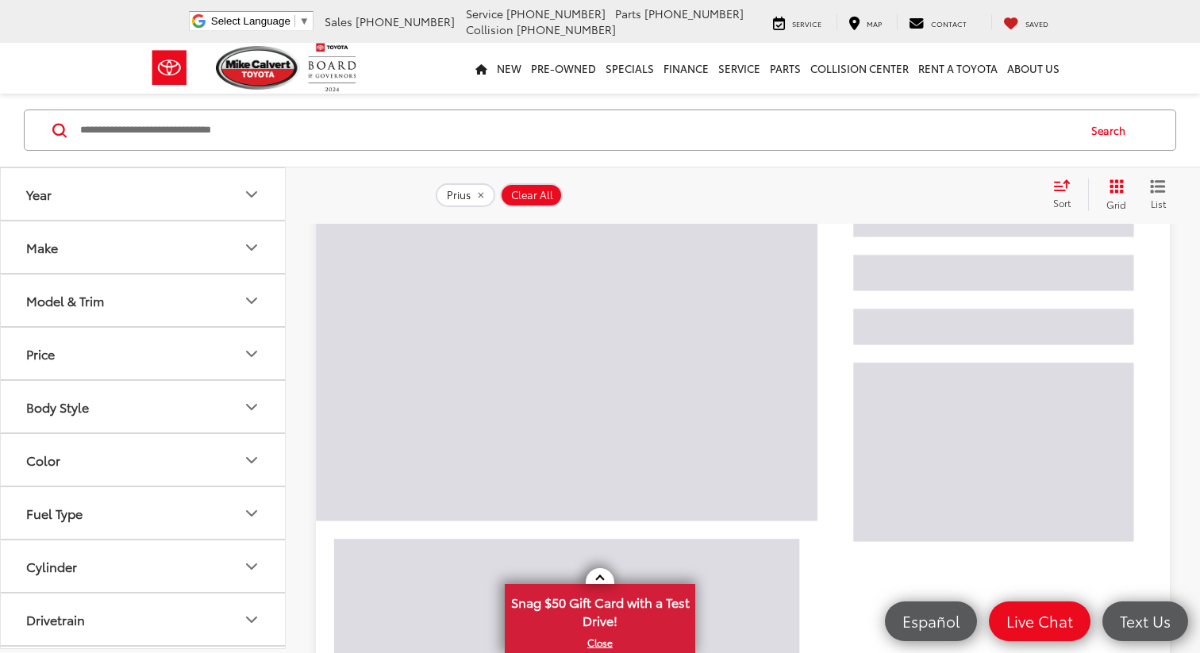
scroll to position [222, 0]
